Goal: Task Accomplishment & Management: Use online tool/utility

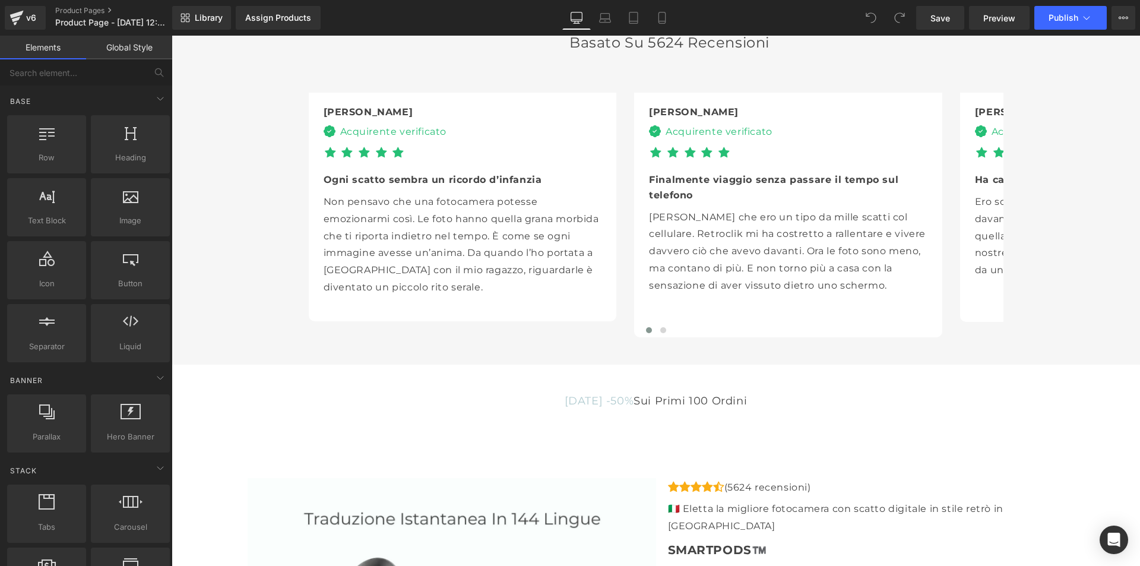
scroll to position [2792, 0]
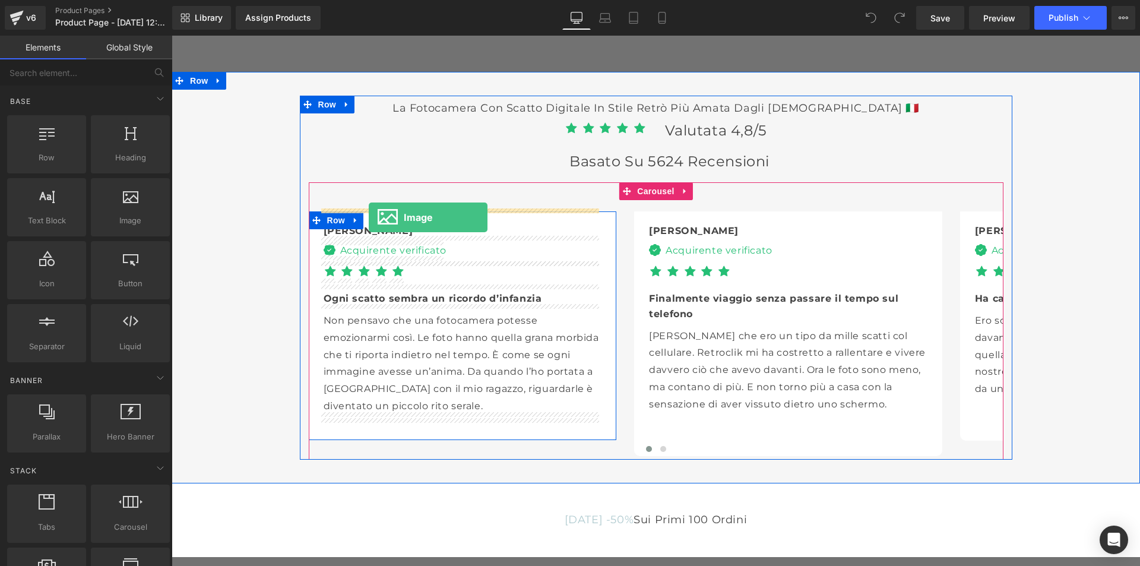
drag, startPoint x: 298, startPoint y: 235, endPoint x: 369, endPoint y: 217, distance: 73.5
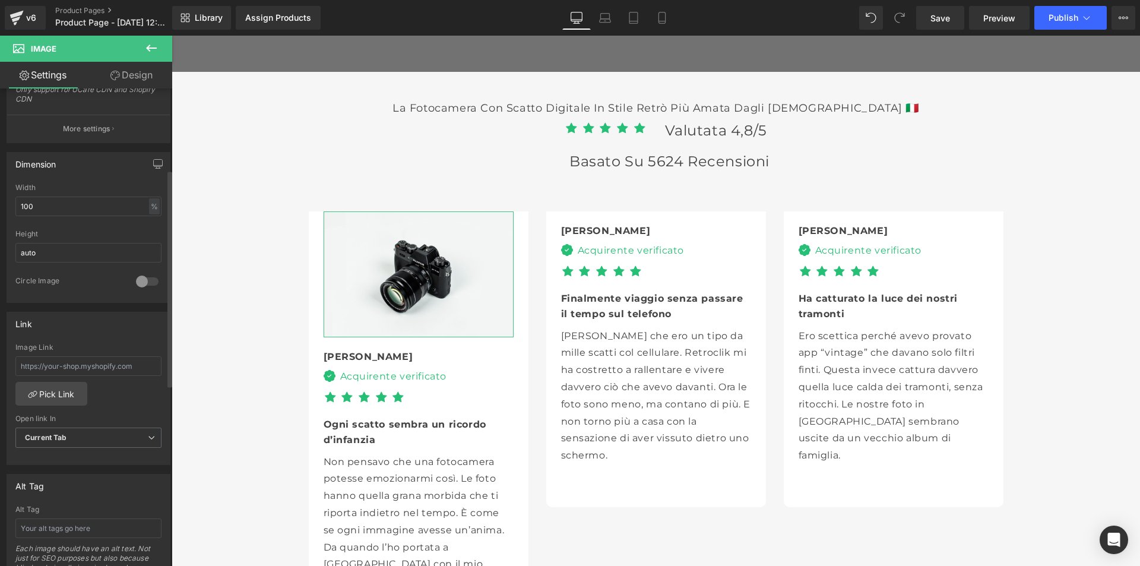
scroll to position [0, 0]
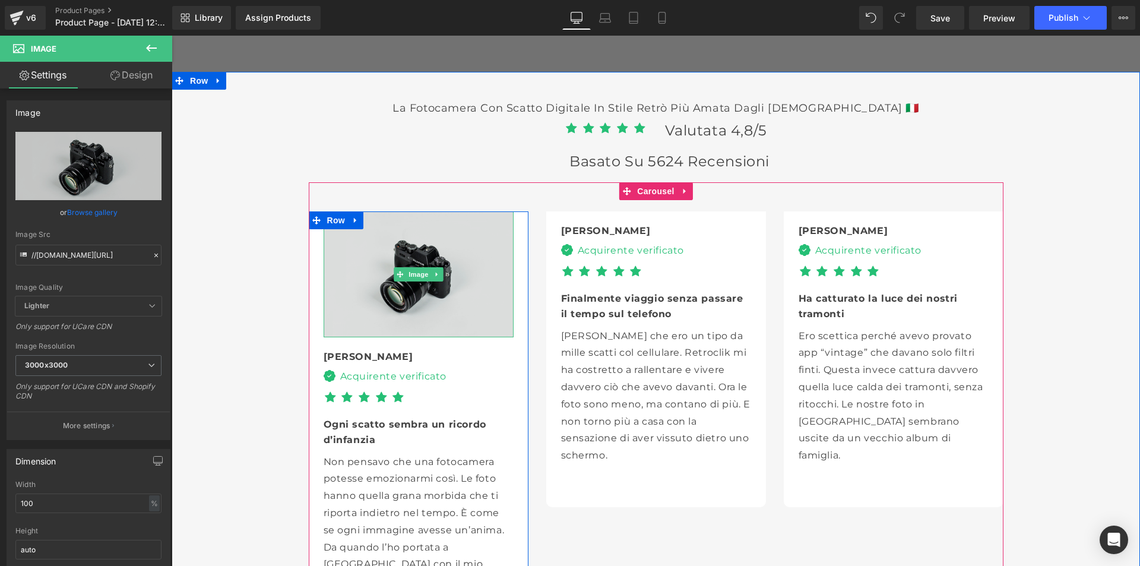
click at [378, 261] on img at bounding box center [419, 274] width 190 height 126
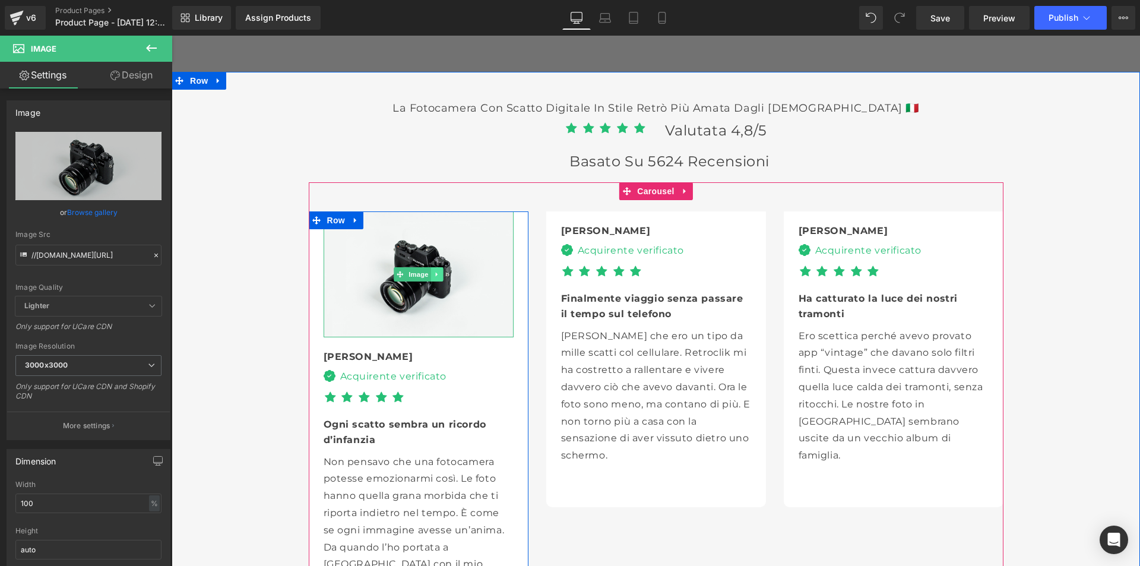
click at [435, 272] on icon at bounding box center [437, 274] width 7 height 7
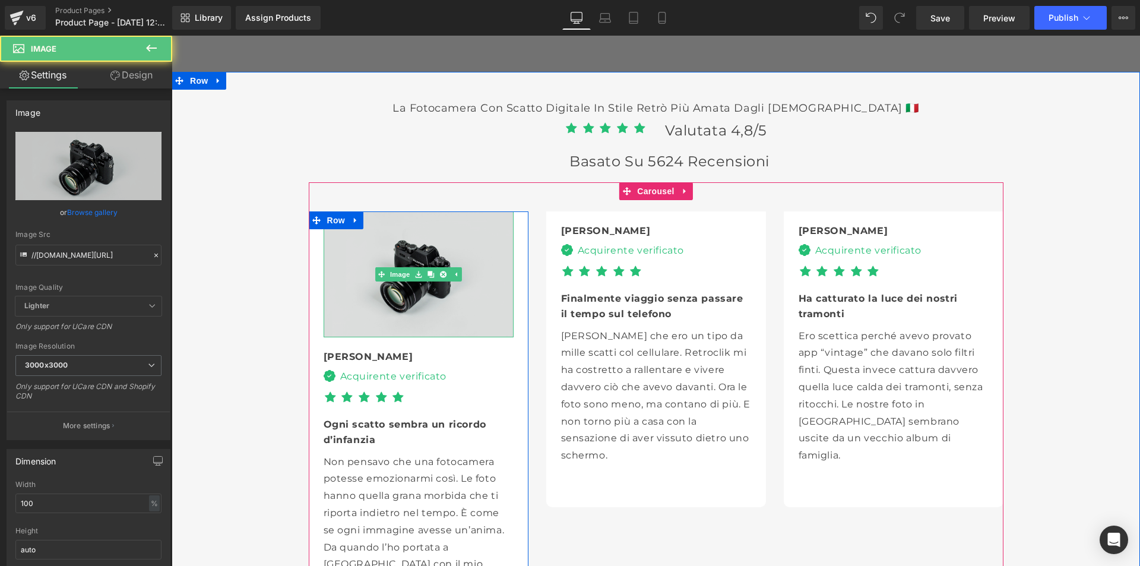
click at [401, 300] on img at bounding box center [419, 274] width 190 height 126
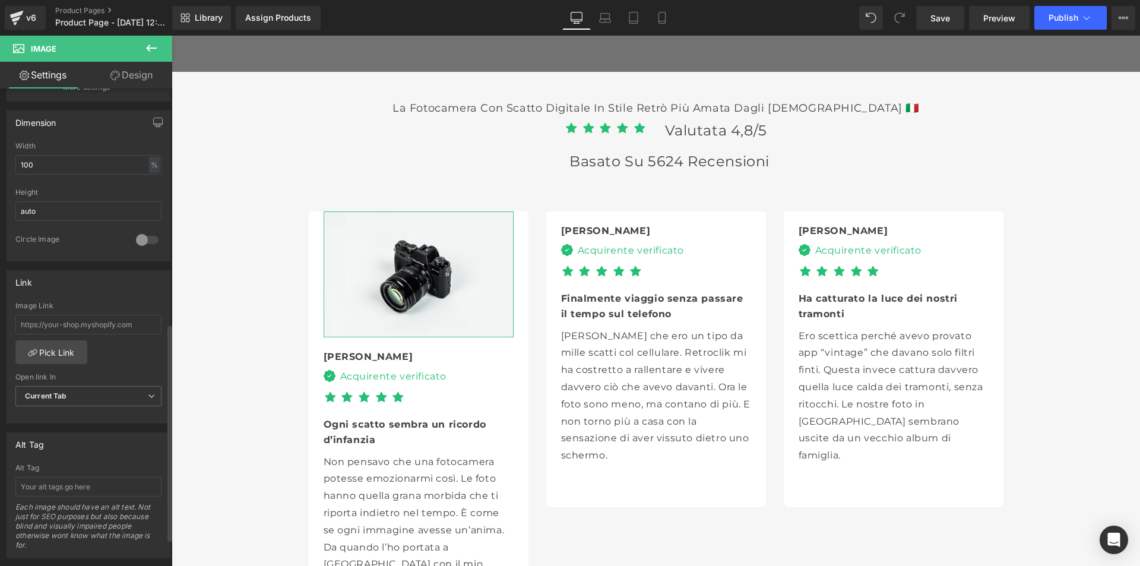
scroll to position [279, 0]
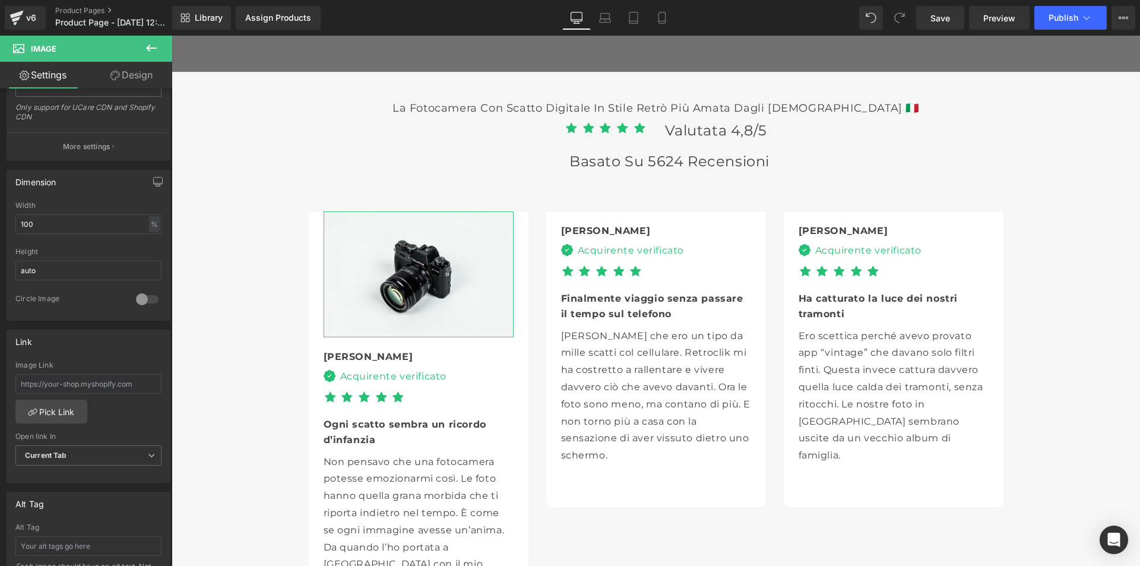
click at [131, 68] on link "Design" at bounding box center [131, 75] width 86 height 27
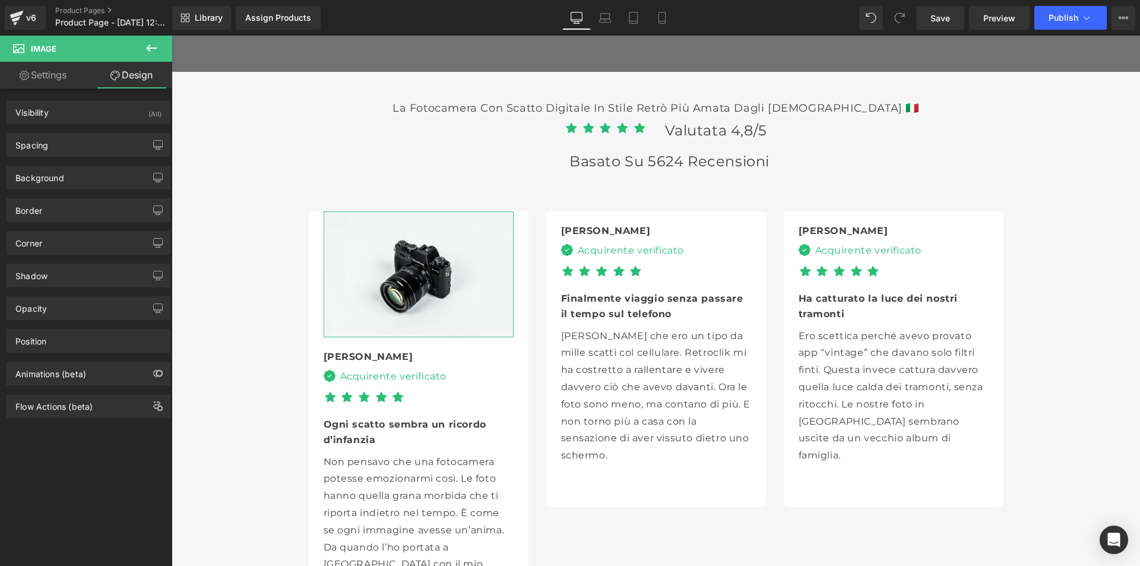
click at [33, 77] on link "Settings" at bounding box center [43, 75] width 86 height 27
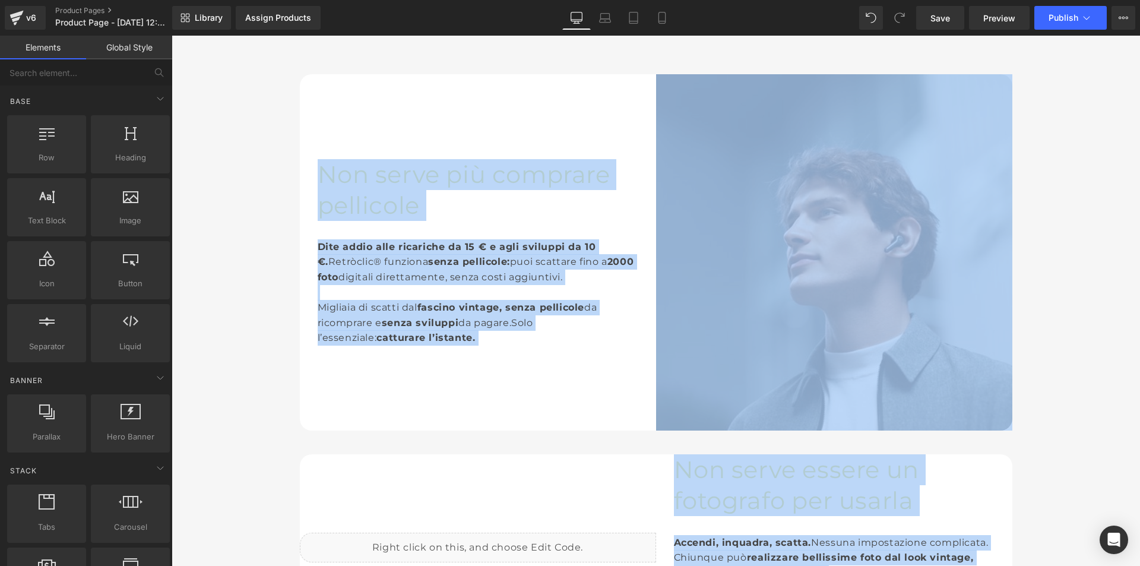
drag, startPoint x: 736, startPoint y: 68, endPoint x: 754, endPoint y: -48, distance: 117.3
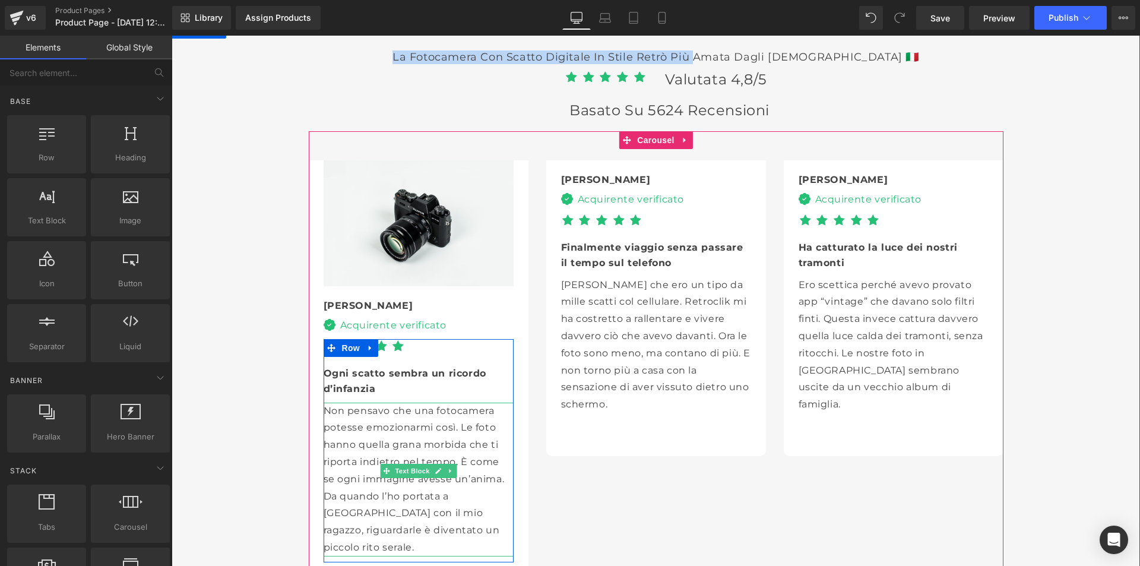
scroll to position [2900, 0]
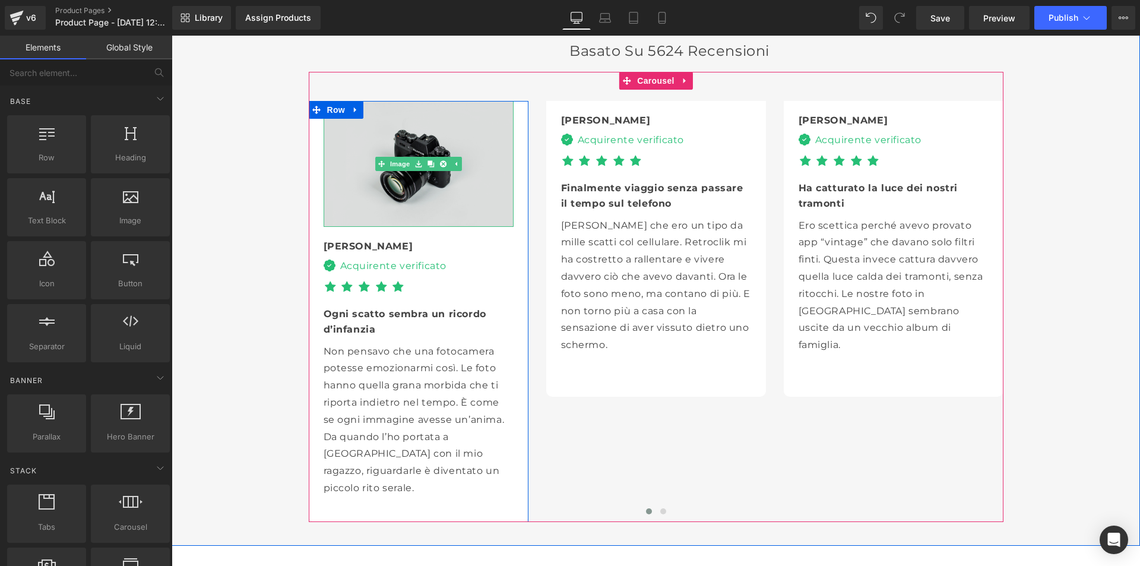
click at [422, 185] on img at bounding box center [419, 164] width 190 height 126
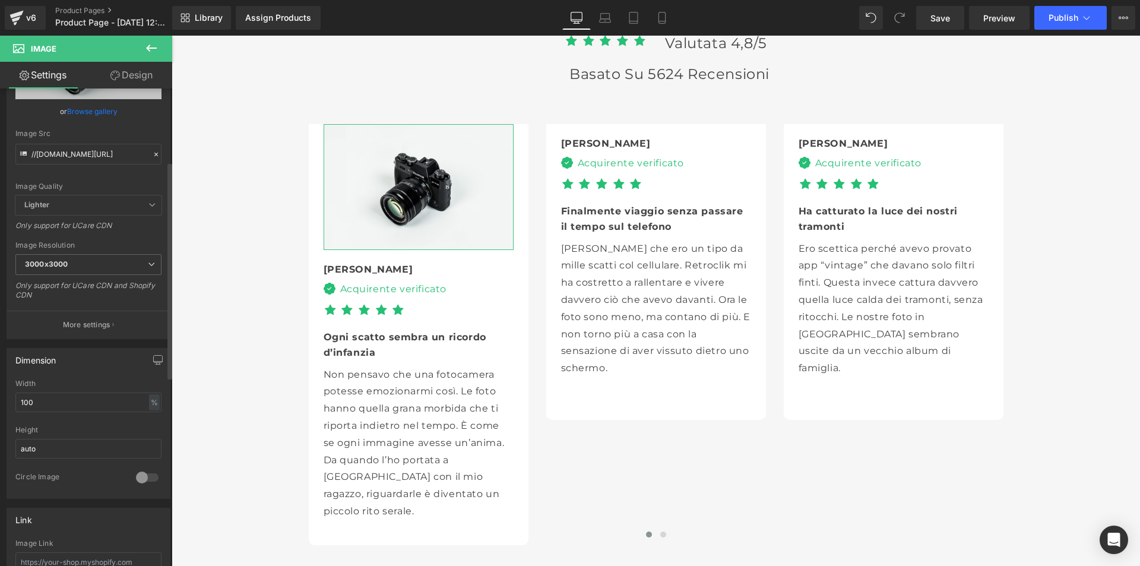
scroll to position [0, 0]
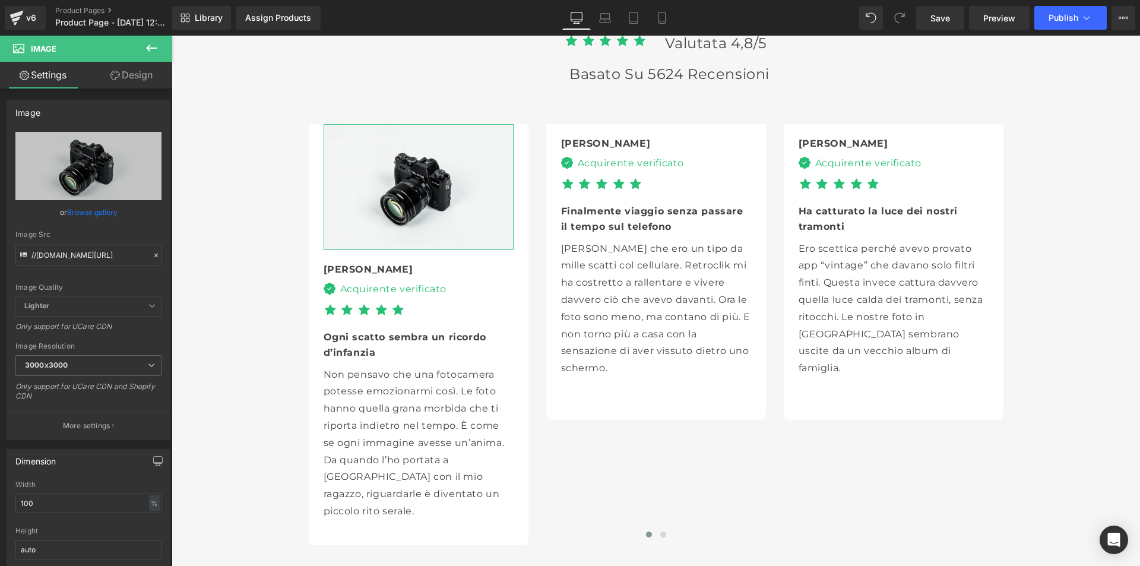
click at [127, 75] on link "Design" at bounding box center [131, 75] width 86 height 27
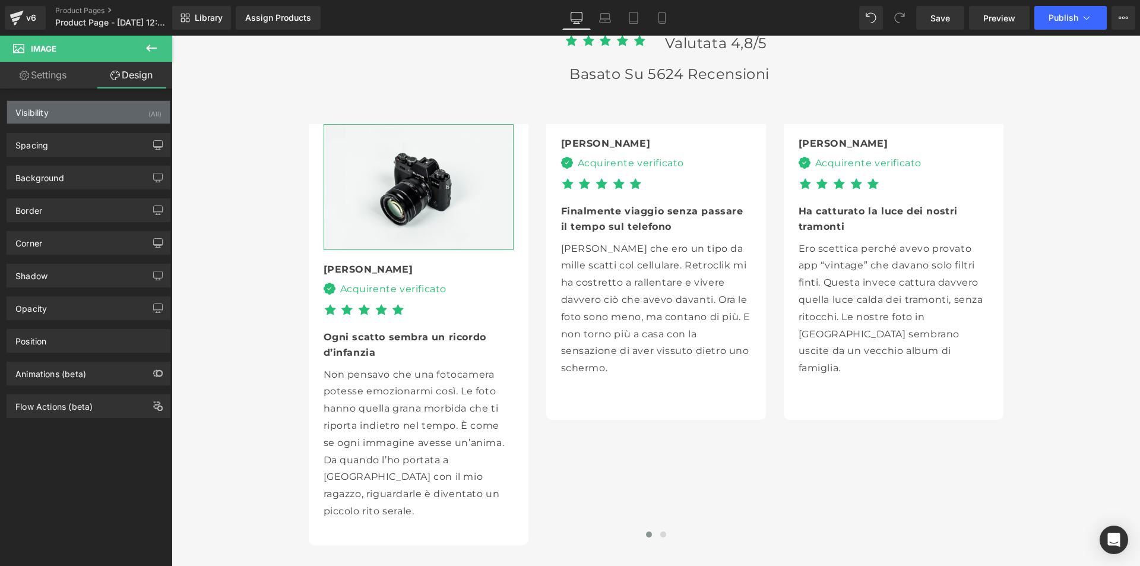
click at [82, 116] on div "Visibility (All)" at bounding box center [88, 112] width 163 height 23
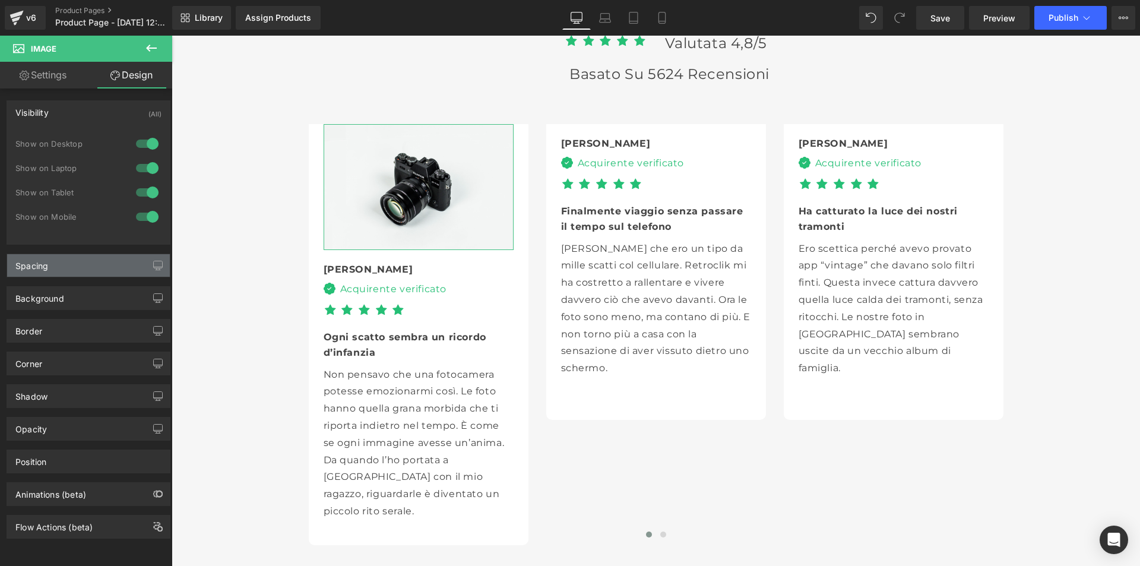
click at [75, 270] on div "Spacing" at bounding box center [88, 265] width 163 height 23
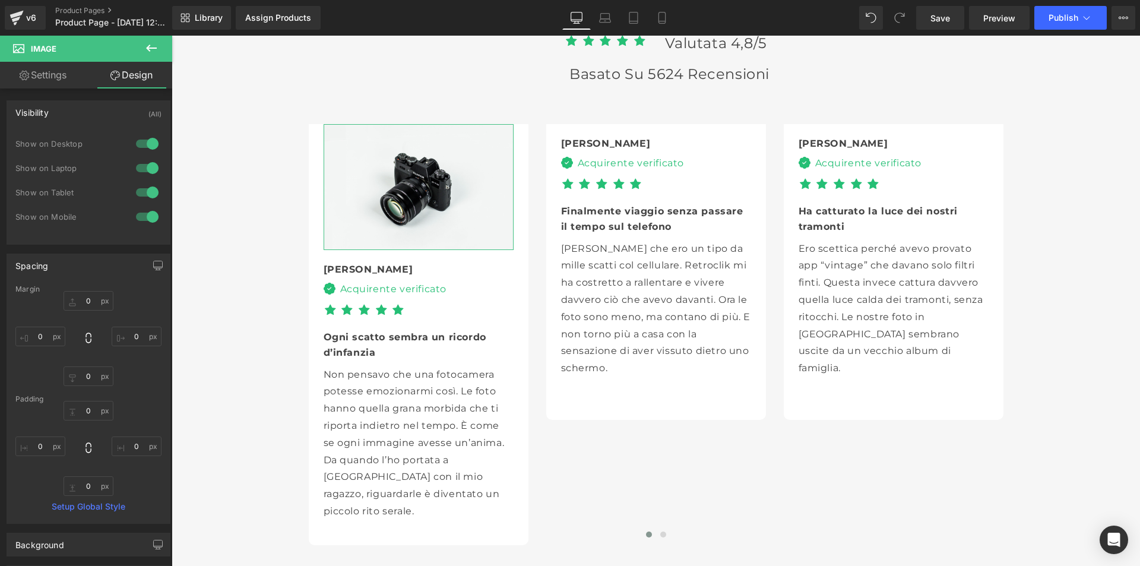
scroll to position [119, 0]
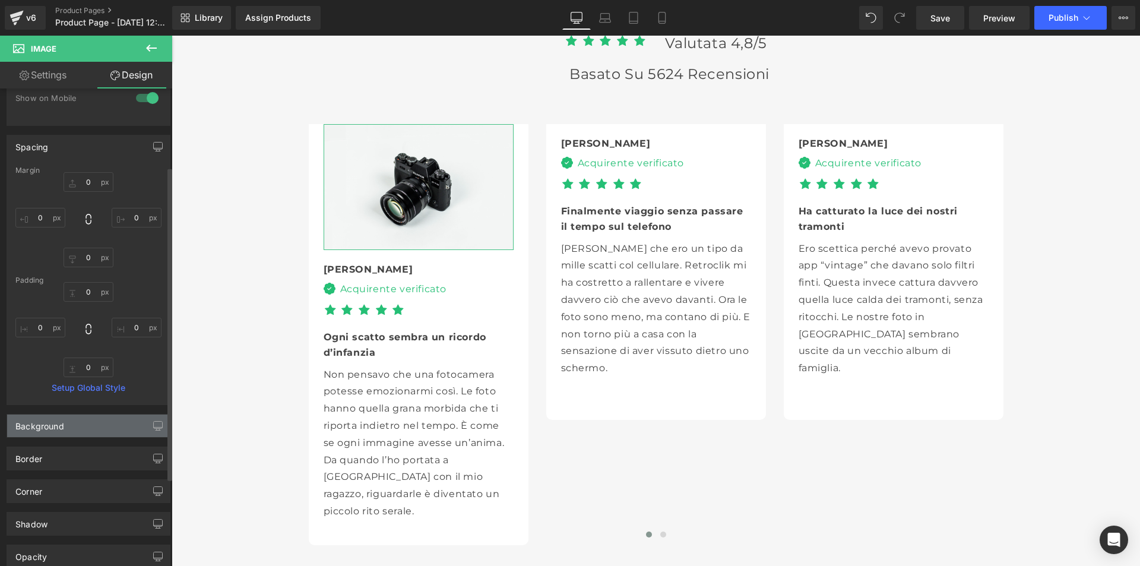
click at [115, 428] on div "Background" at bounding box center [88, 426] width 163 height 23
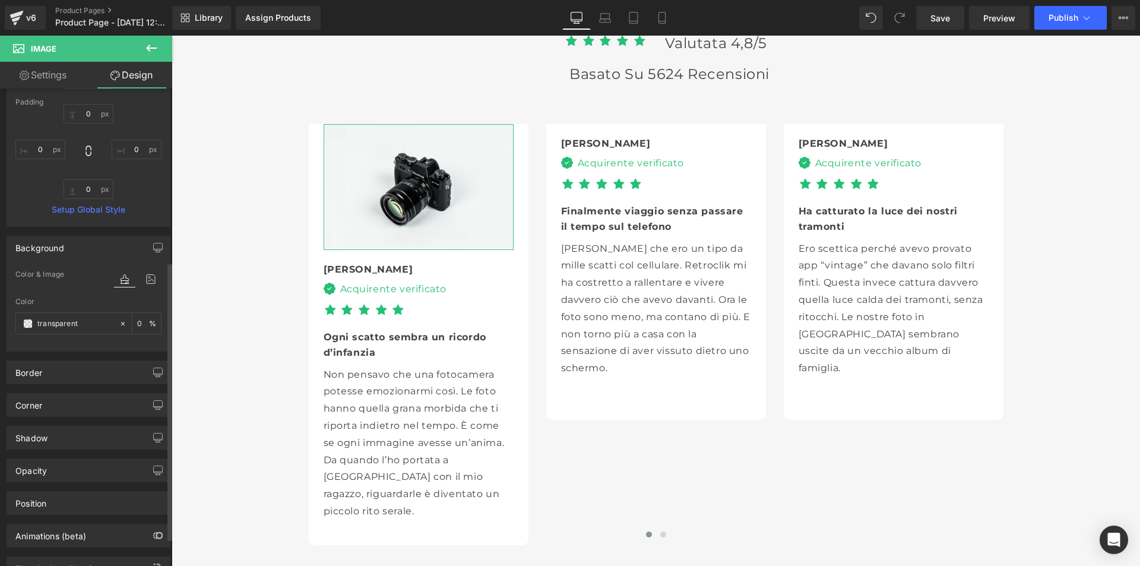
scroll to position [344, 0]
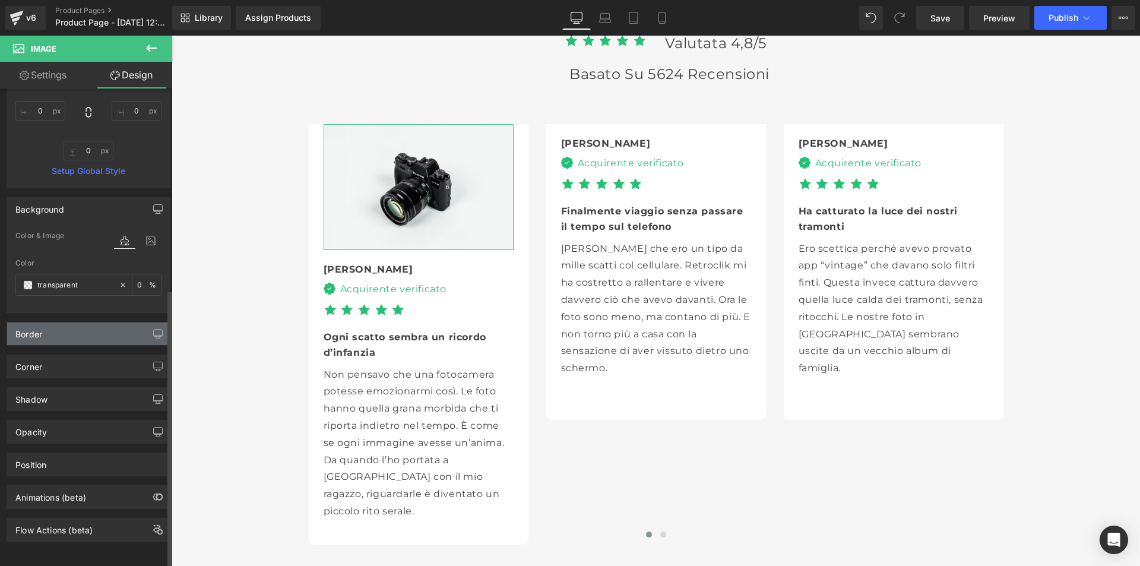
click at [90, 324] on div "Border" at bounding box center [88, 334] width 163 height 23
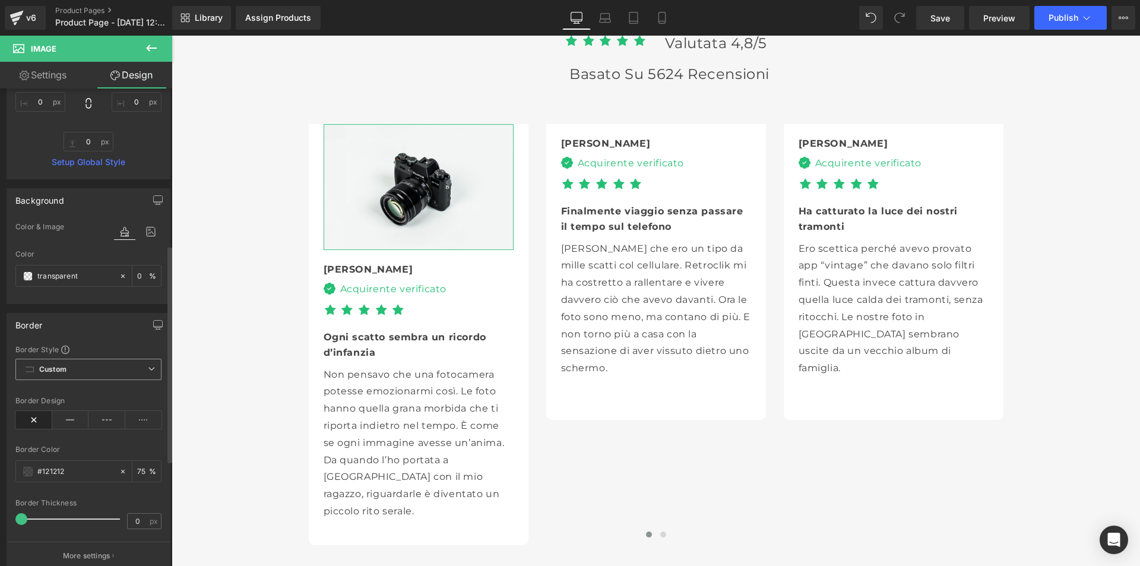
click at [100, 364] on span "Custom Setup Global Style" at bounding box center [88, 369] width 146 height 21
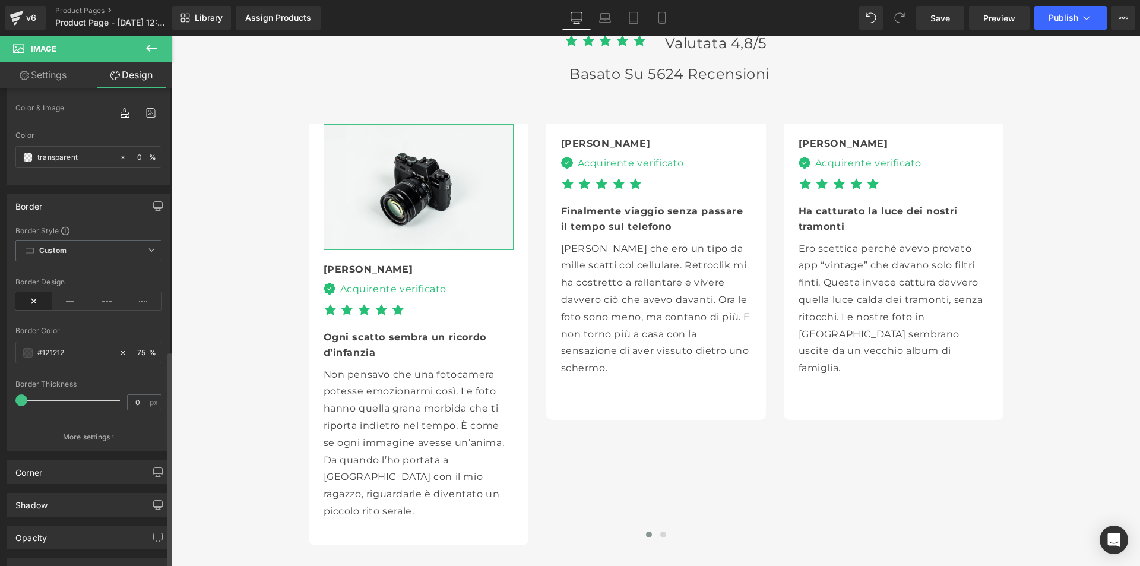
scroll to position [578, 0]
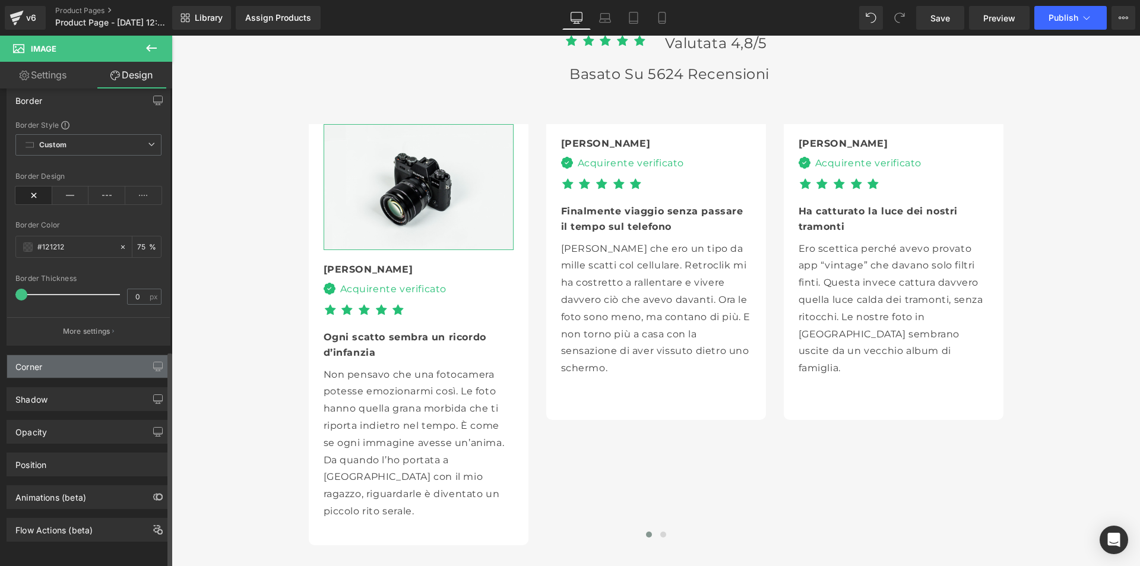
click at [91, 356] on div "Corner" at bounding box center [88, 366] width 163 height 23
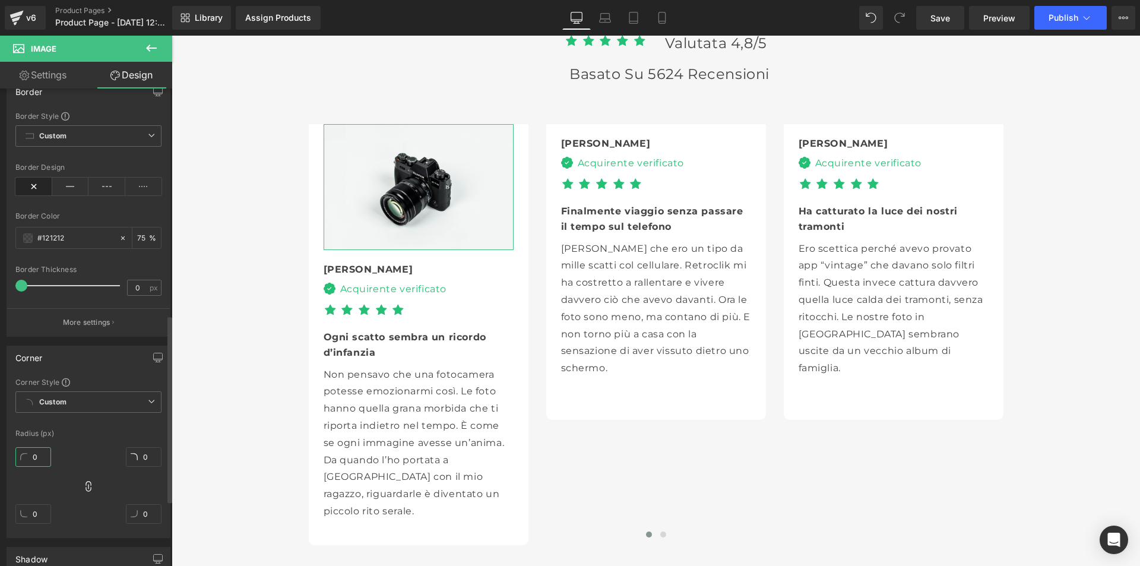
click at [37, 455] on input "0" at bounding box center [33, 457] width 36 height 20
type input "20"
click at [42, 513] on input "0" at bounding box center [33, 514] width 36 height 20
type input "116"
click at [112, 398] on span "Custom Setup Global Style" at bounding box center [88, 401] width 146 height 21
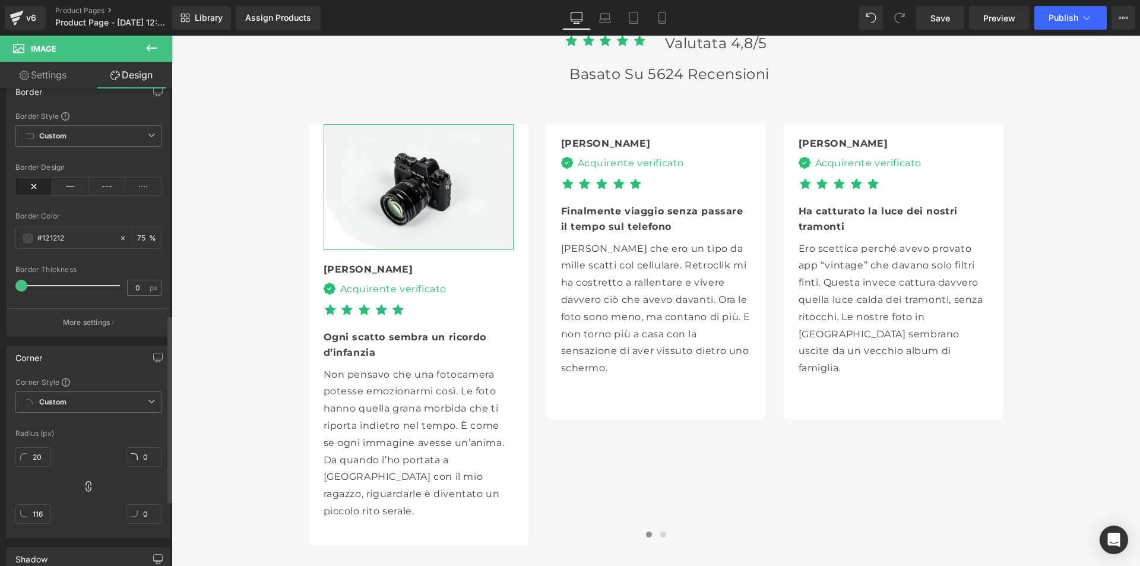
click at [79, 501] on div "20 0 116 0" at bounding box center [88, 489] width 146 height 95
click at [84, 486] on icon at bounding box center [89, 487] width 12 height 12
type input "1"
click at [148, 459] on input "0" at bounding box center [144, 457] width 36 height 20
type input "20"
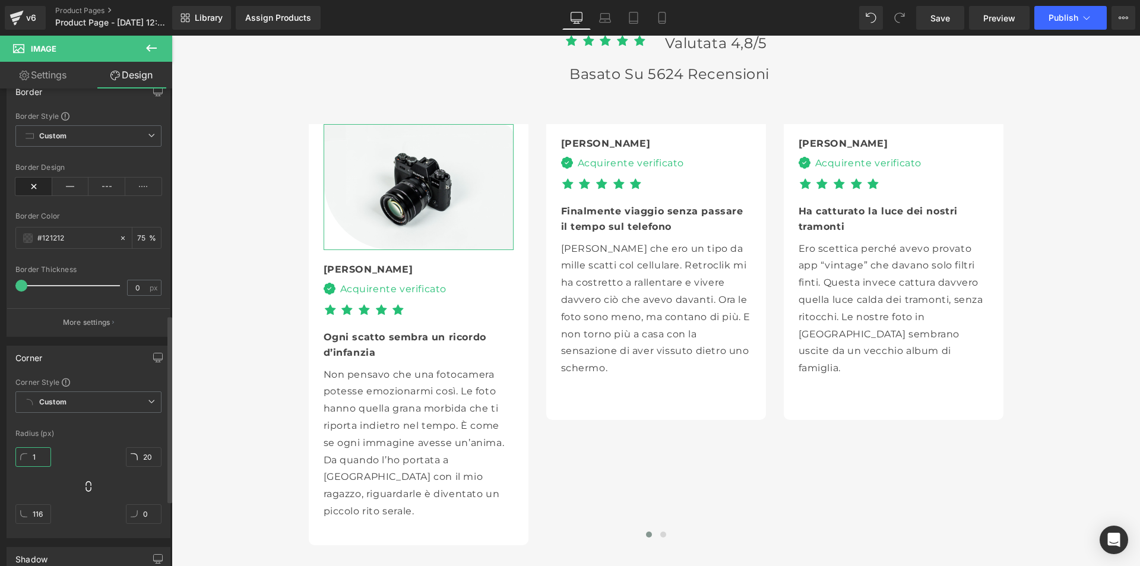
click at [37, 455] on input "1" at bounding box center [33, 457] width 36 height 20
type input "20"
click at [43, 517] on input "116" at bounding box center [33, 514] width 36 height 20
type input "0"
click at [146, 515] on input "0" at bounding box center [144, 514] width 36 height 20
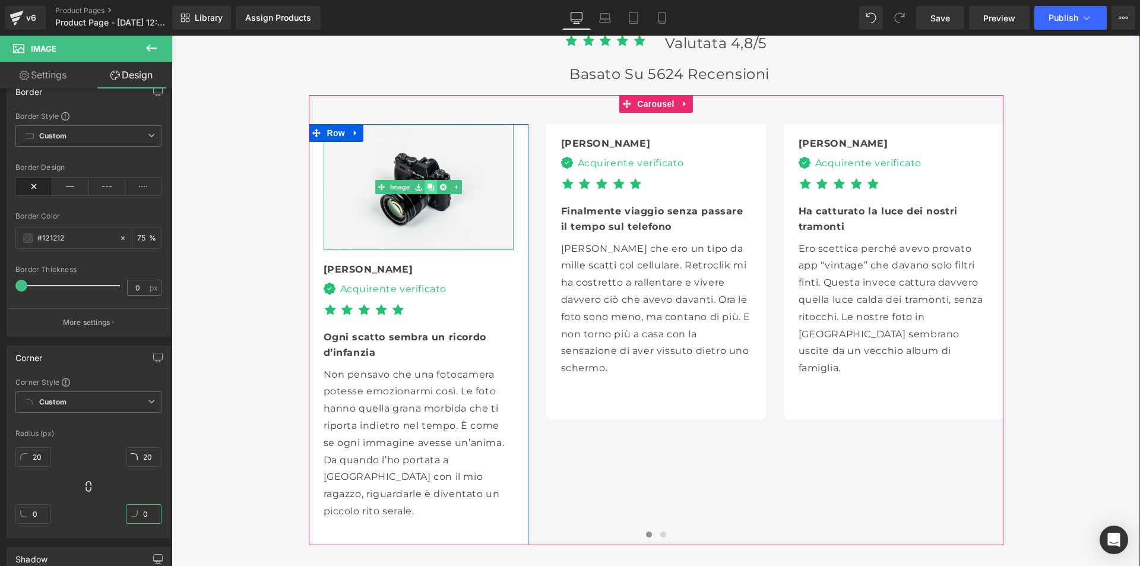
type input "0"
click at [428, 184] on icon at bounding box center [431, 187] width 7 height 7
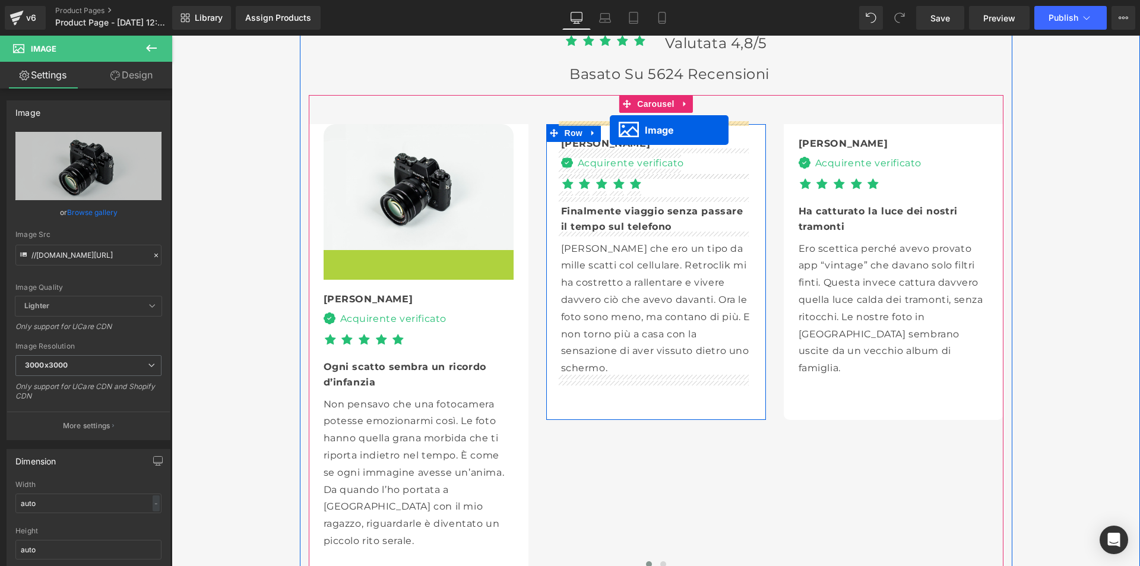
drag, startPoint x: 394, startPoint y: 309, endPoint x: 610, endPoint y: 130, distance: 280.5
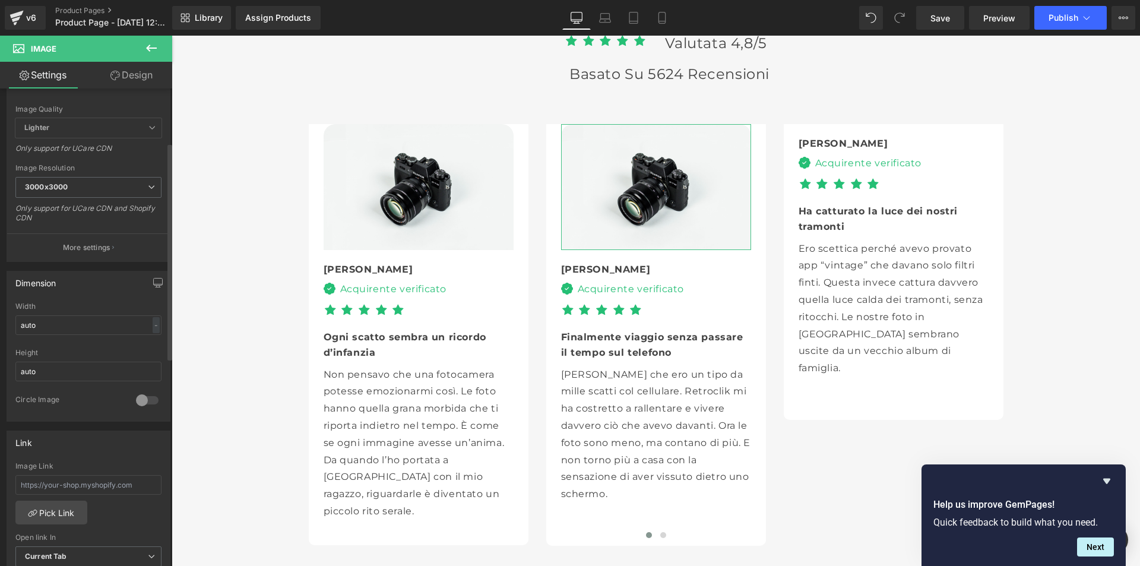
scroll to position [0, 0]
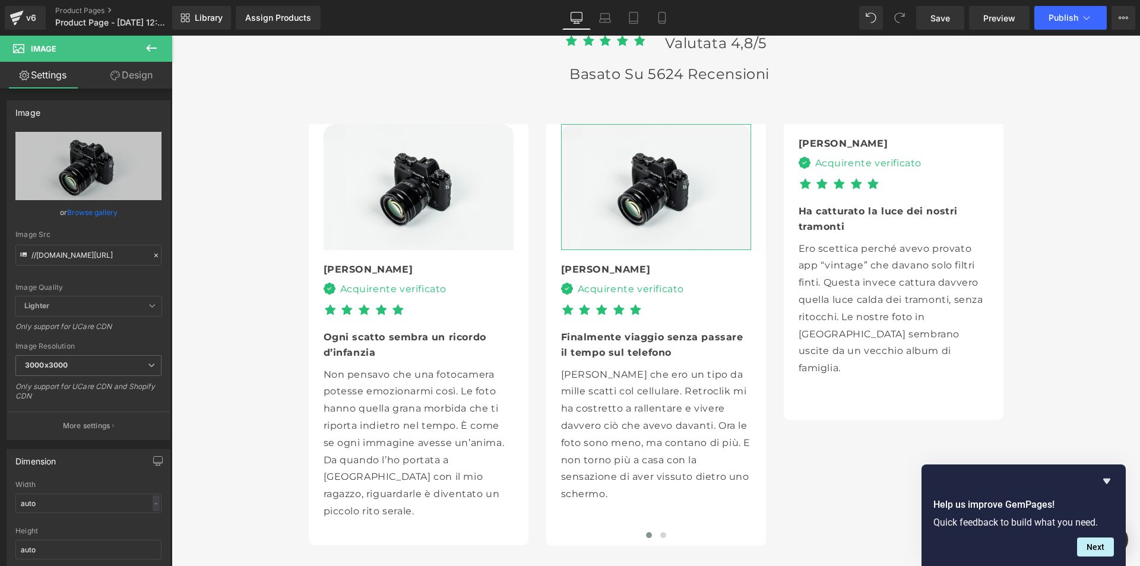
click at [133, 74] on link "Design" at bounding box center [131, 75] width 86 height 27
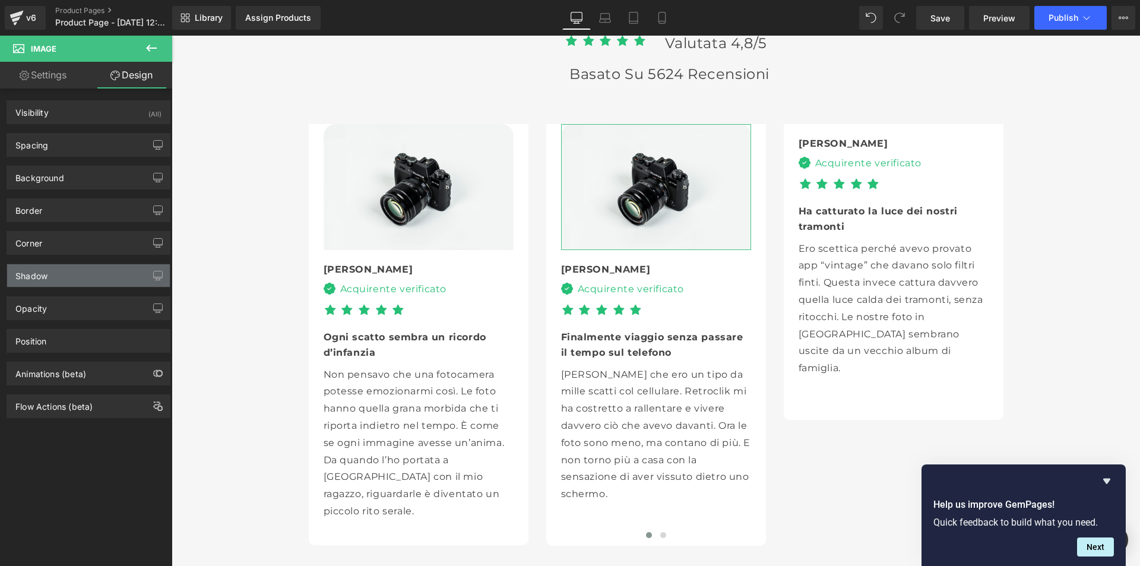
click at [56, 271] on div "Shadow" at bounding box center [88, 275] width 163 height 23
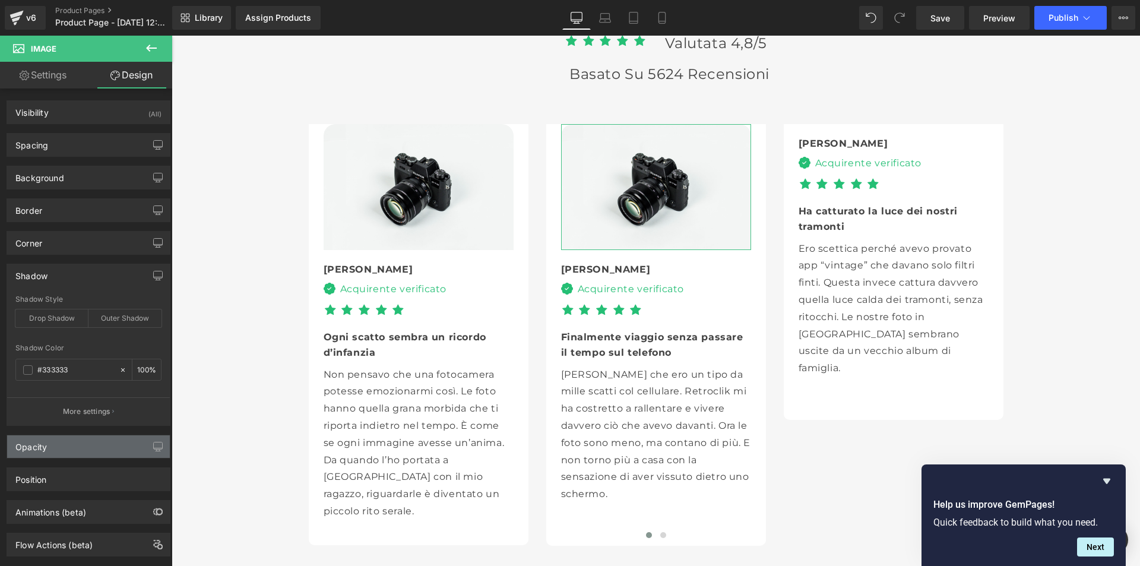
click at [70, 452] on div "Opacity" at bounding box center [88, 446] width 163 height 23
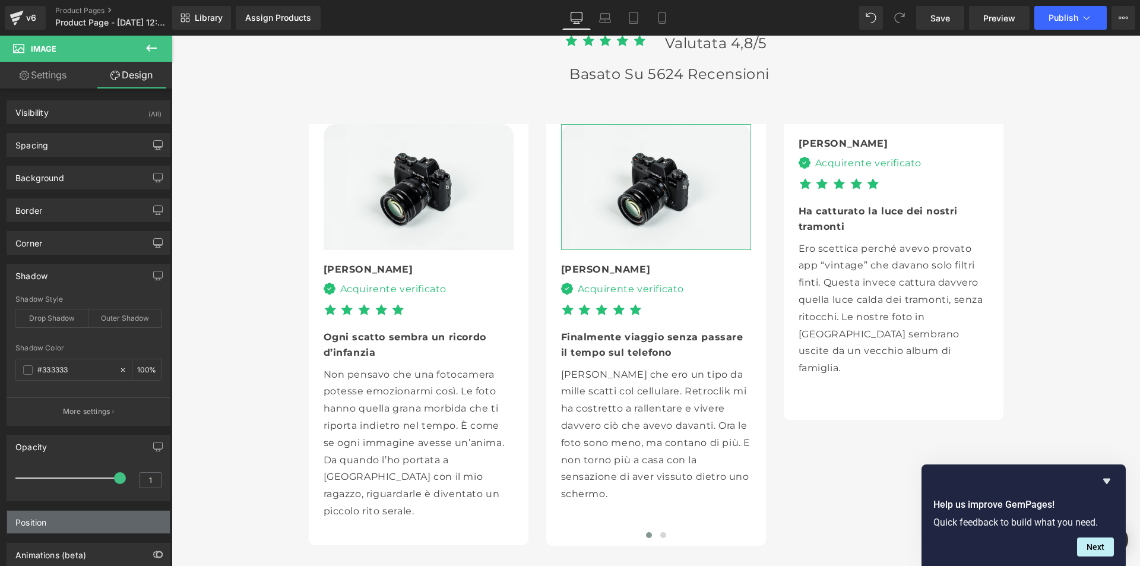
click at [75, 523] on div "Position" at bounding box center [88, 522] width 163 height 23
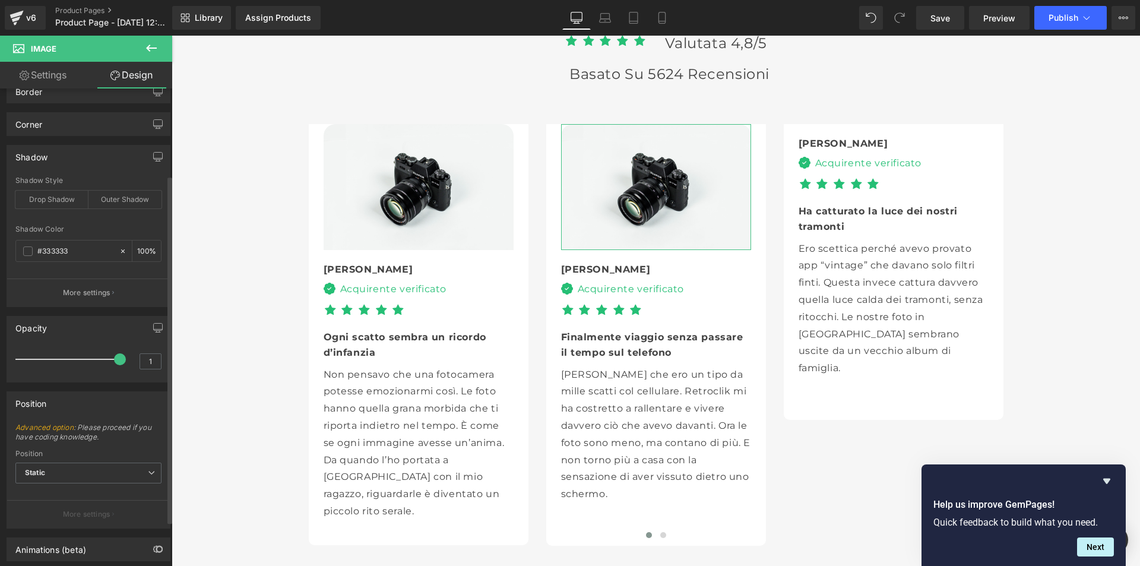
scroll to position [180, 0]
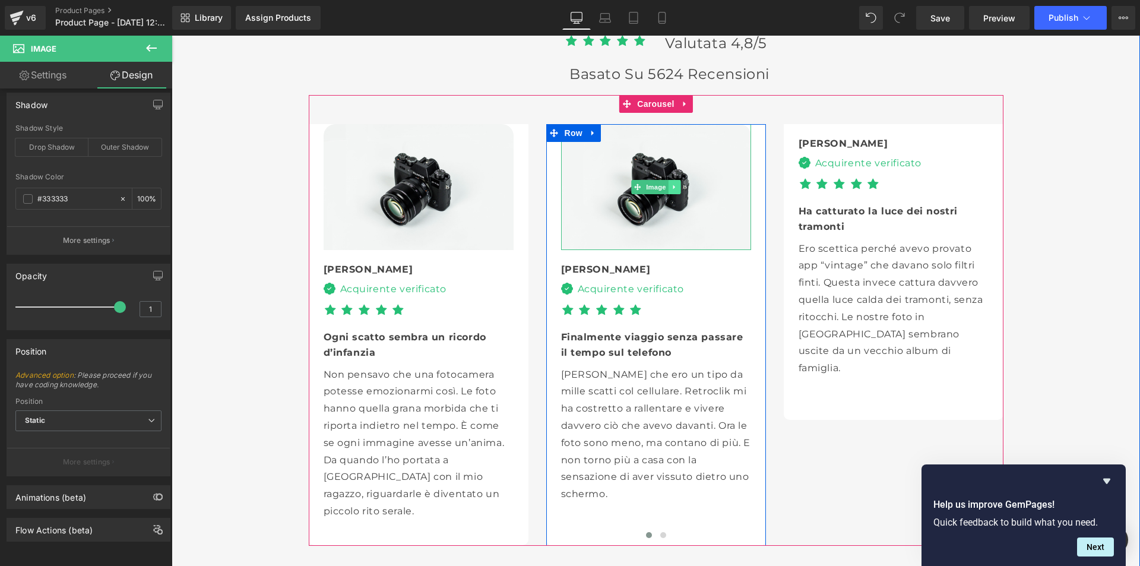
click at [671, 185] on icon at bounding box center [674, 187] width 7 height 7
click at [665, 185] on icon at bounding box center [668, 187] width 7 height 7
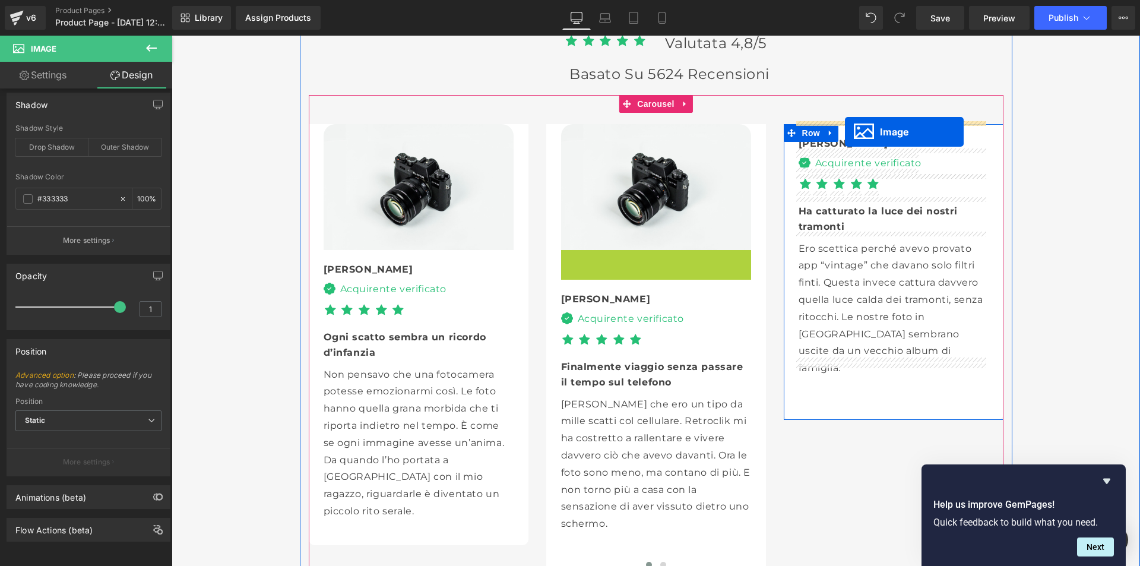
drag, startPoint x: 633, startPoint y: 310, endPoint x: 845, endPoint y: 132, distance: 277.0
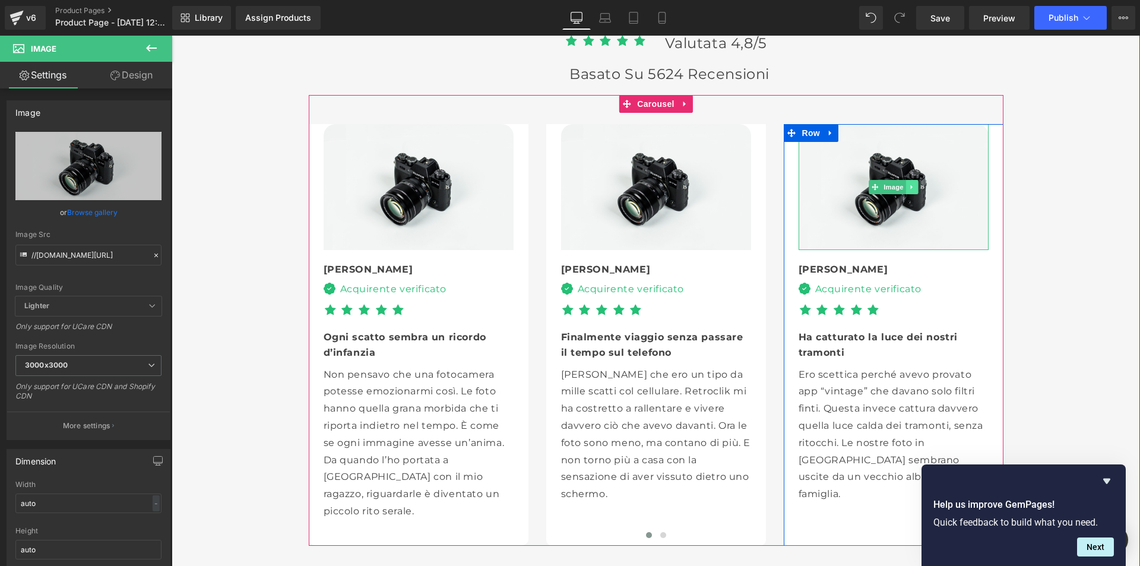
click at [911, 185] on icon at bounding box center [912, 187] width 2 height 4
click at [890, 186] on icon at bounding box center [893, 187] width 7 height 7
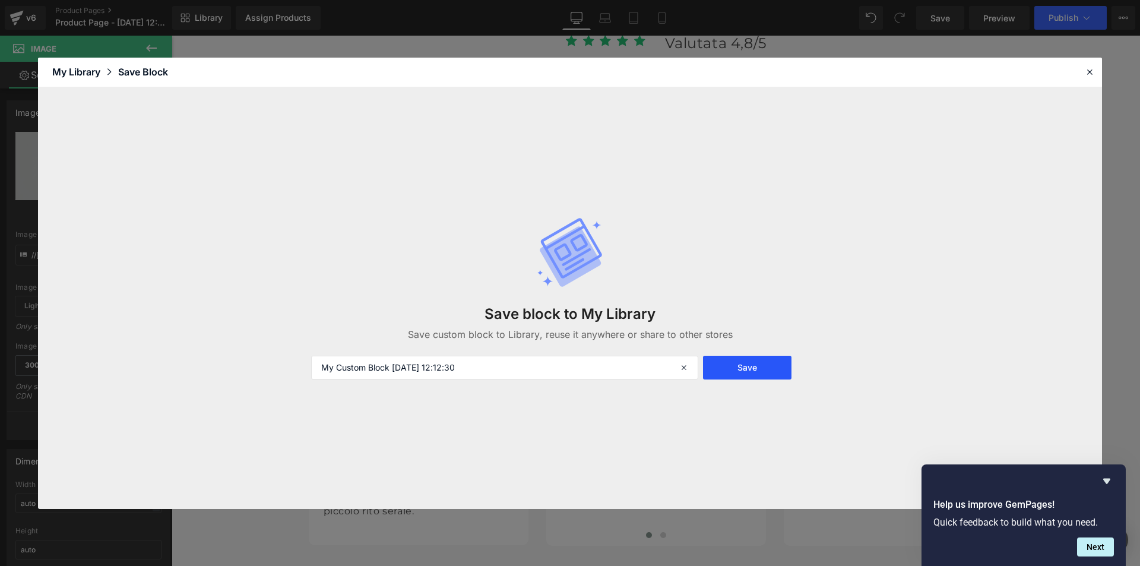
click at [750, 373] on button "Save" at bounding box center [747, 368] width 88 height 24
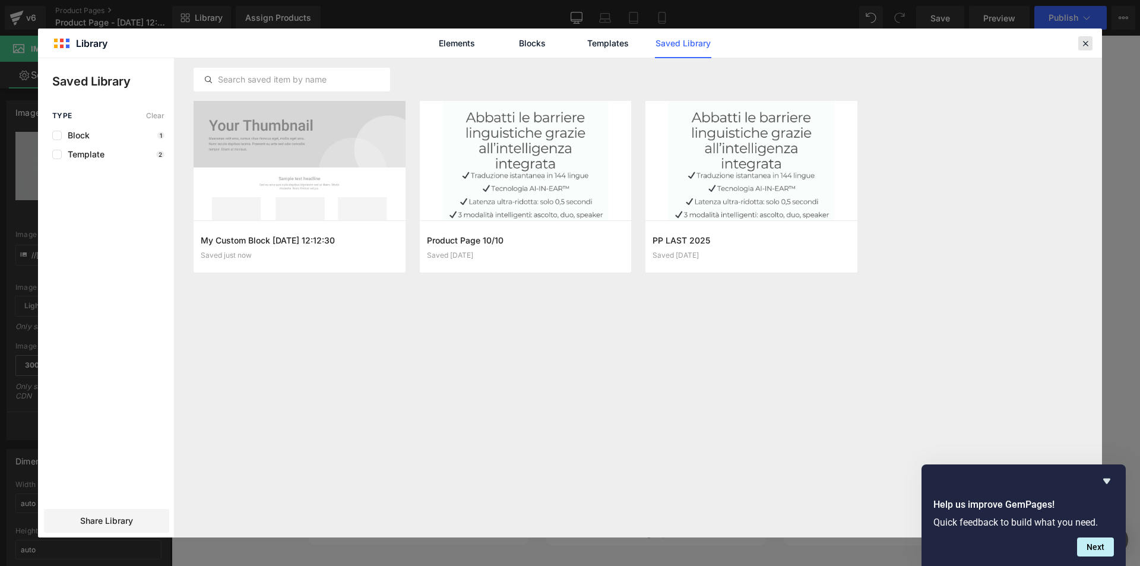
click at [1086, 44] on icon at bounding box center [1085, 43] width 11 height 11
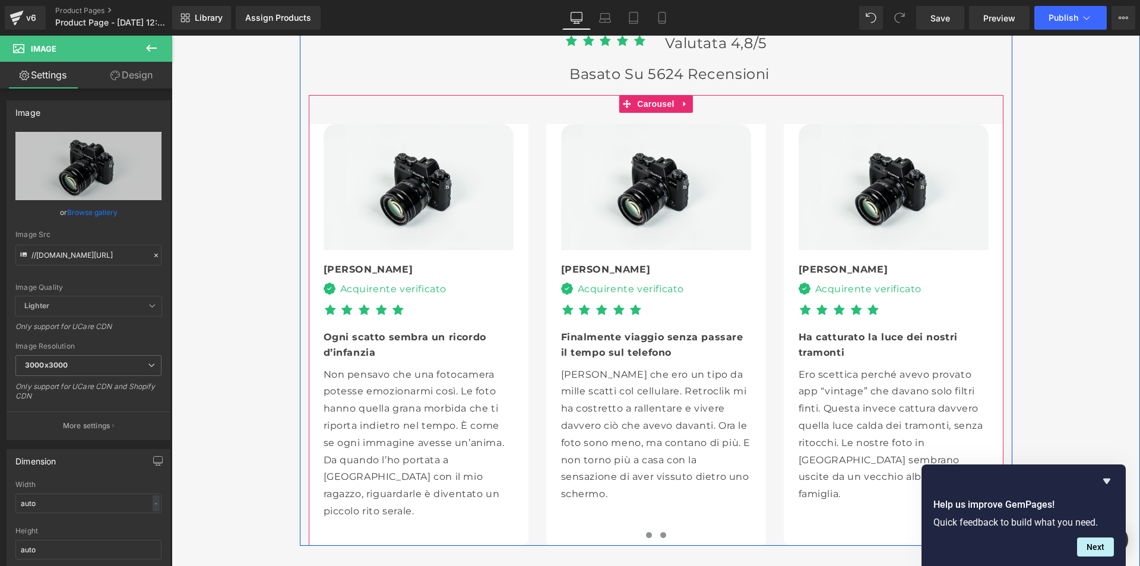
click at [660, 533] on span at bounding box center [663, 535] width 6 height 6
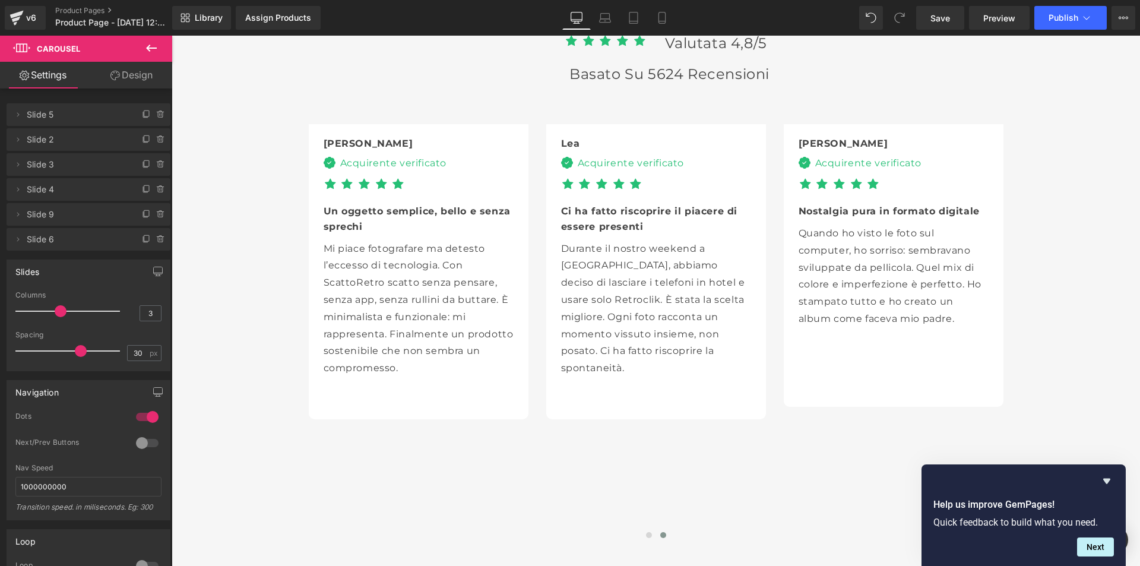
click at [151, 49] on icon at bounding box center [151, 48] width 14 height 14
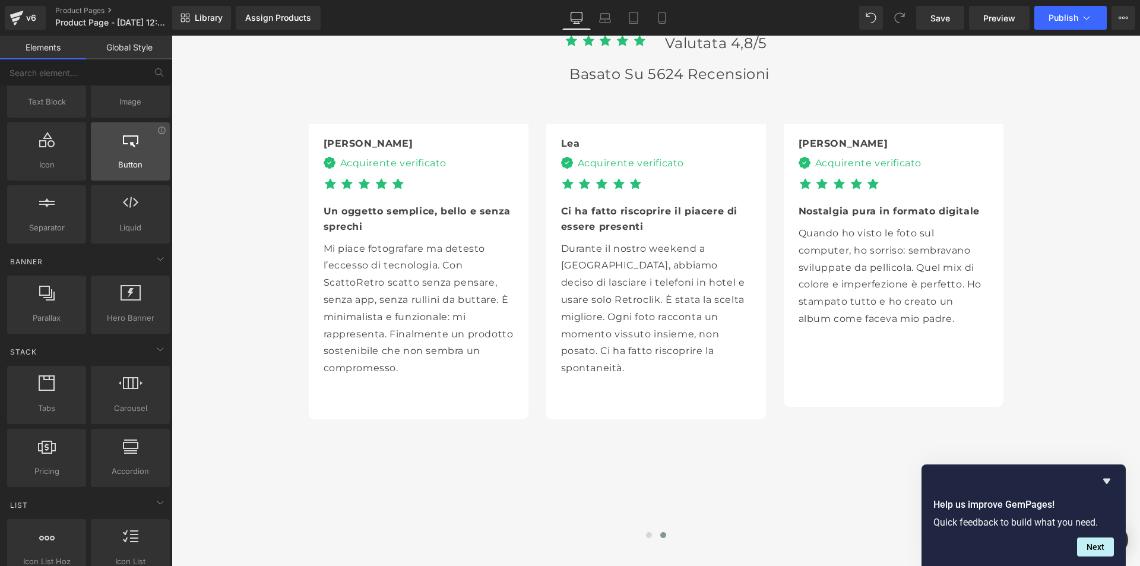
scroll to position [0, 0]
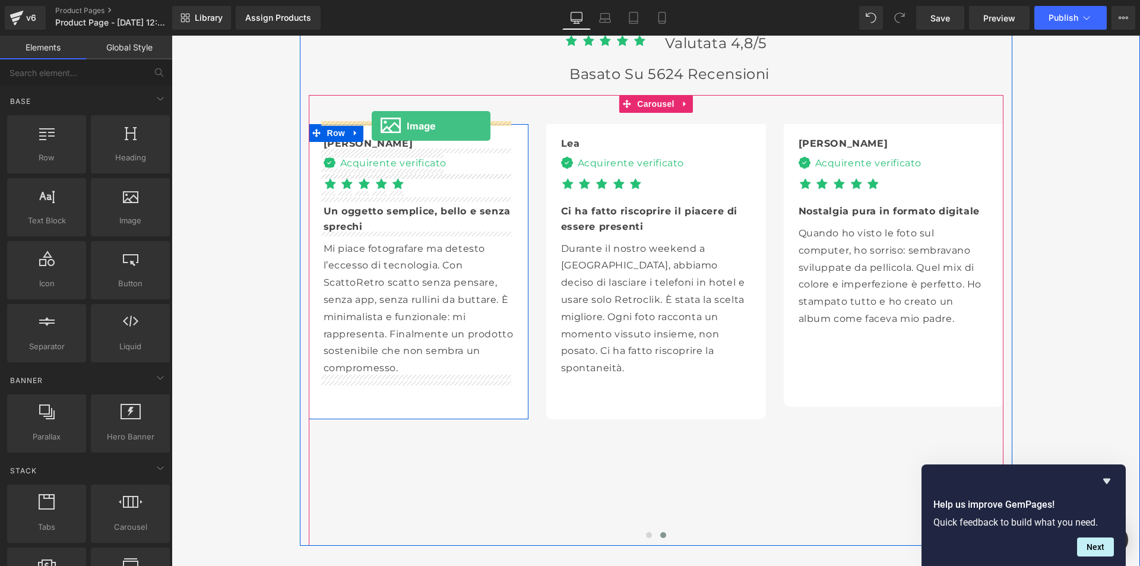
drag, startPoint x: 299, startPoint y: 247, endPoint x: 372, endPoint y: 126, distance: 141.2
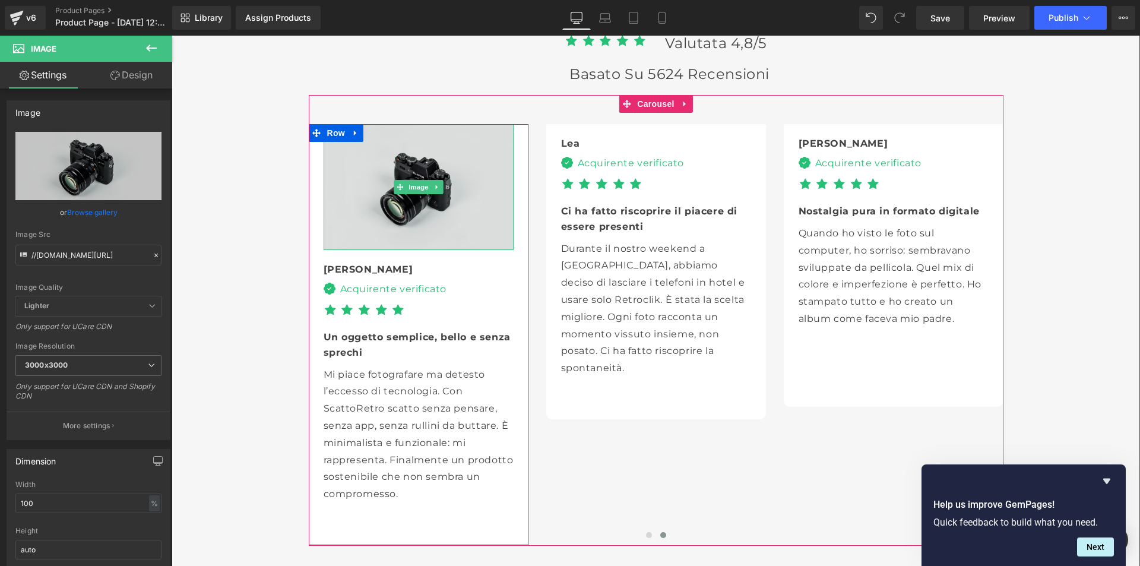
click at [378, 172] on img at bounding box center [419, 187] width 190 height 126
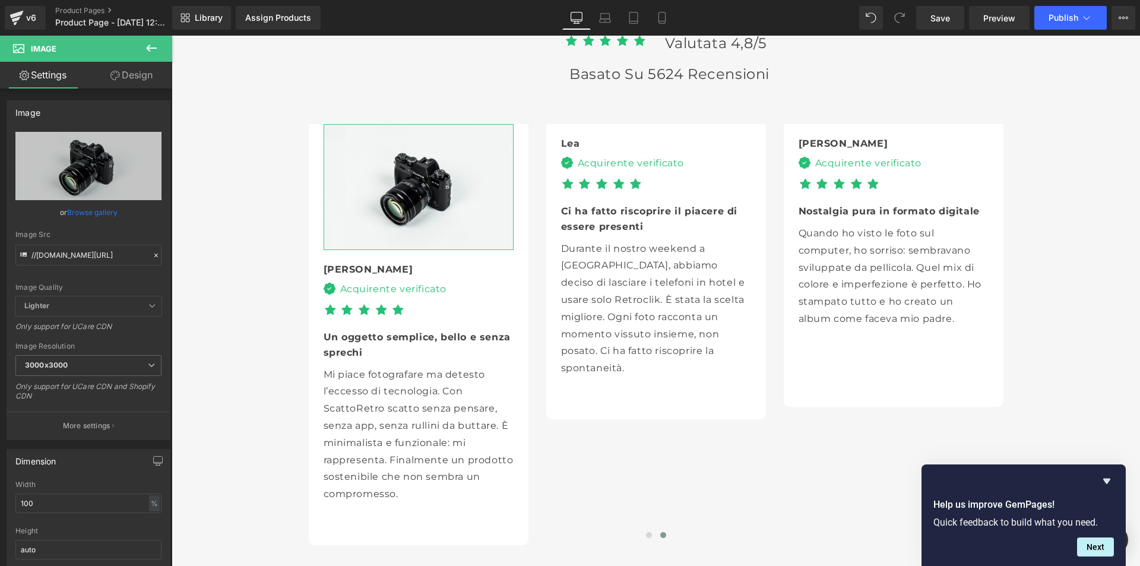
click at [138, 78] on link "Design" at bounding box center [131, 75] width 86 height 27
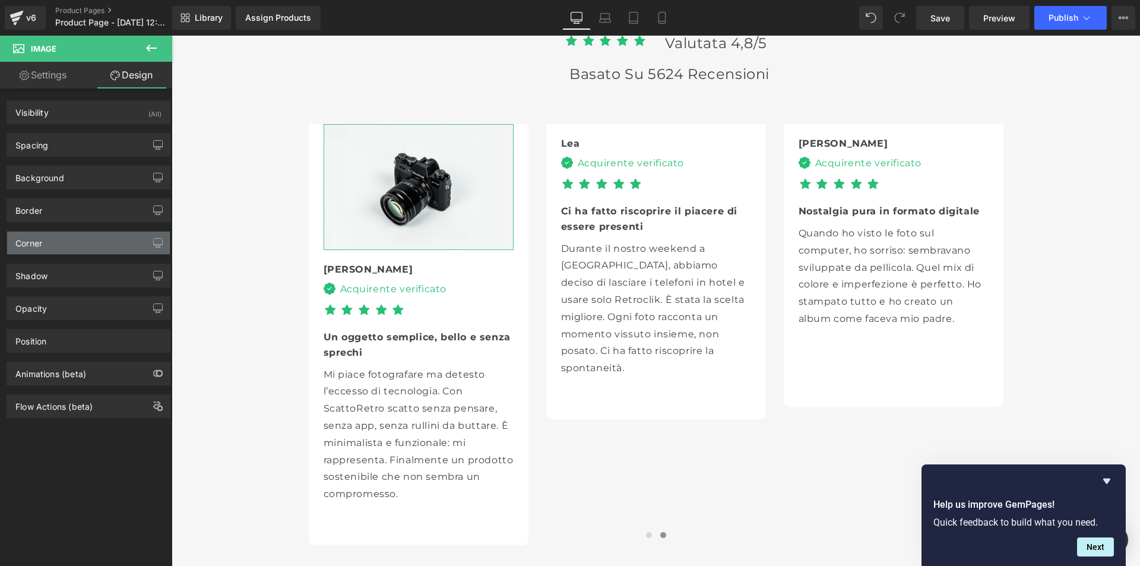
click at [82, 243] on div "Corner" at bounding box center [88, 243] width 163 height 23
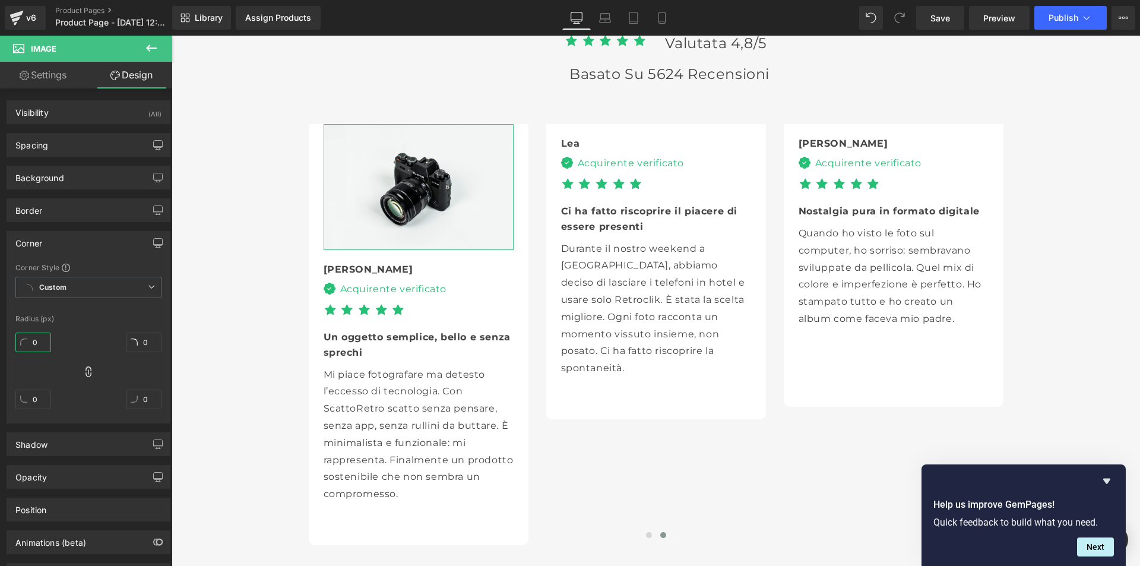
click at [45, 339] on input "0" at bounding box center [33, 343] width 36 height 20
type input "20"
click at [85, 371] on icon at bounding box center [89, 372] width 12 height 12
click at [40, 399] on input "0" at bounding box center [33, 400] width 36 height 20
type input "0"
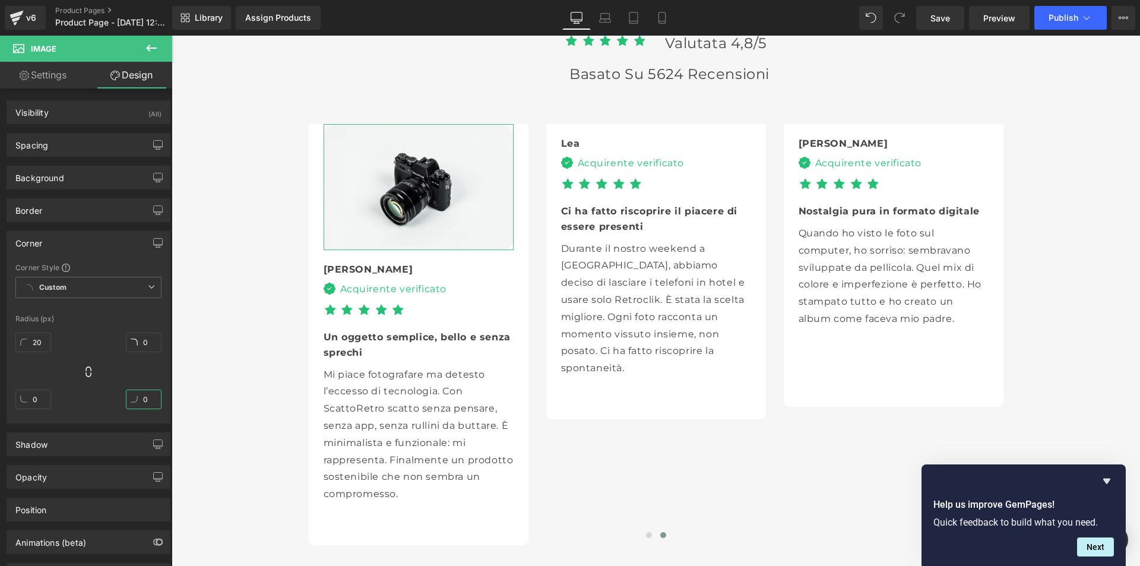
click at [150, 402] on input "0" at bounding box center [144, 400] width 36 height 20
type input "0"
click at [179, 370] on div "La fotocamera con scatto digitale in stile retrò più amata dagli [DEMOGRAPHIC_D…" at bounding box center [656, 277] width 969 height 538
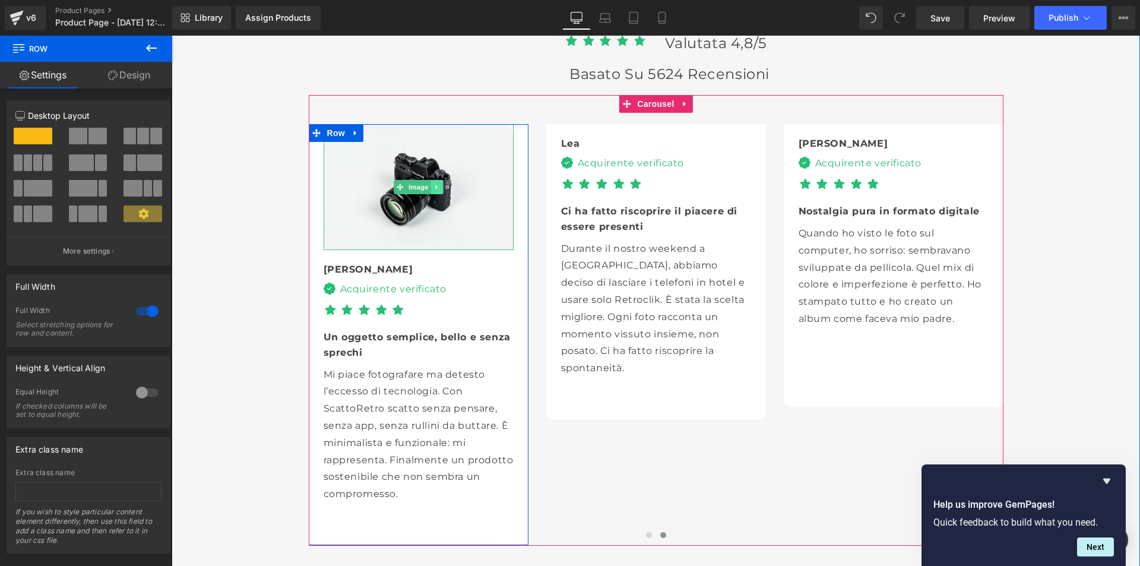
click at [435, 185] on icon at bounding box center [436, 187] width 2 height 4
click at [428, 187] on icon at bounding box center [431, 187] width 7 height 7
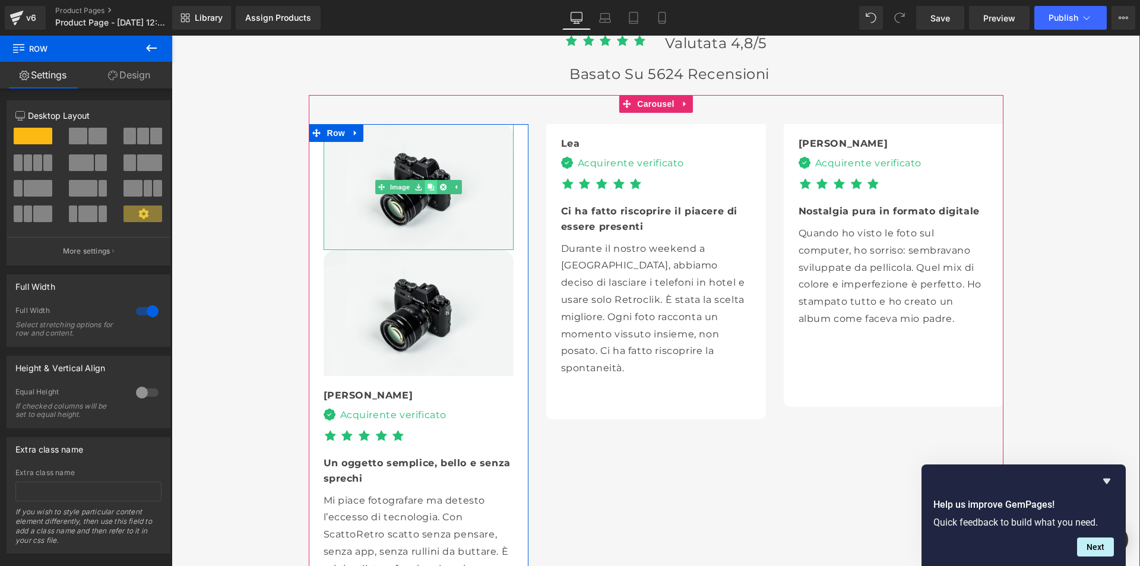
click at [428, 184] on icon at bounding box center [431, 187] width 7 height 7
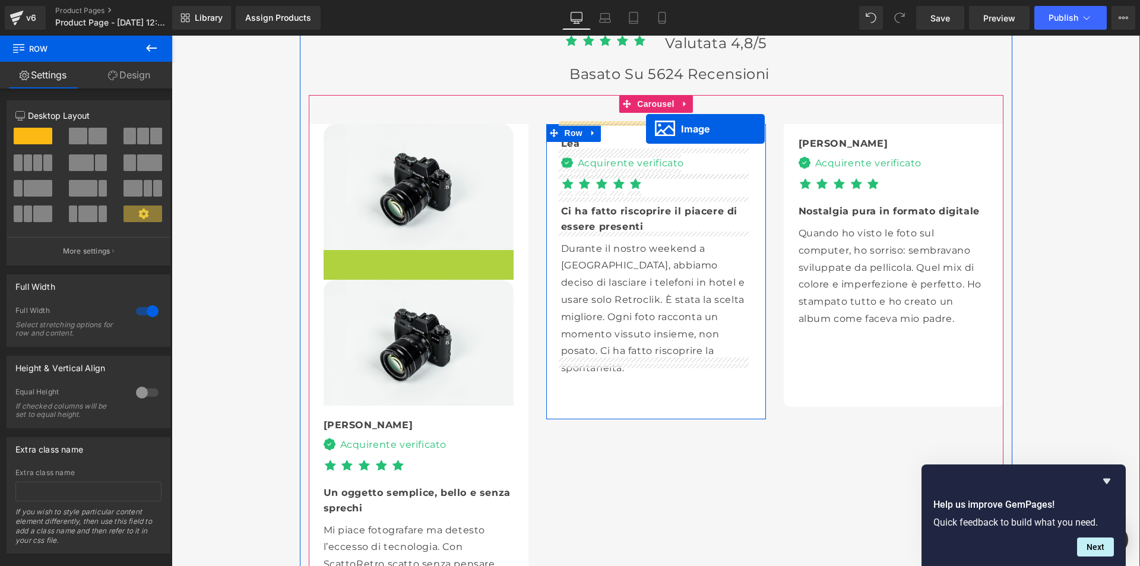
drag, startPoint x: 395, startPoint y: 310, endPoint x: 646, endPoint y: 129, distance: 309.7
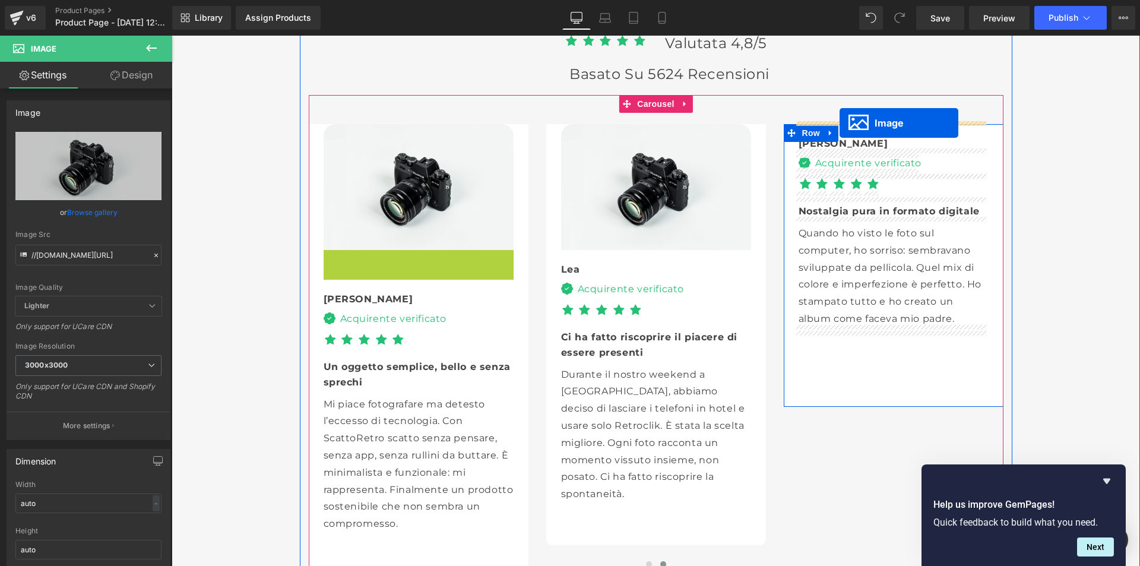
drag, startPoint x: 395, startPoint y: 310, endPoint x: 840, endPoint y: 123, distance: 482.6
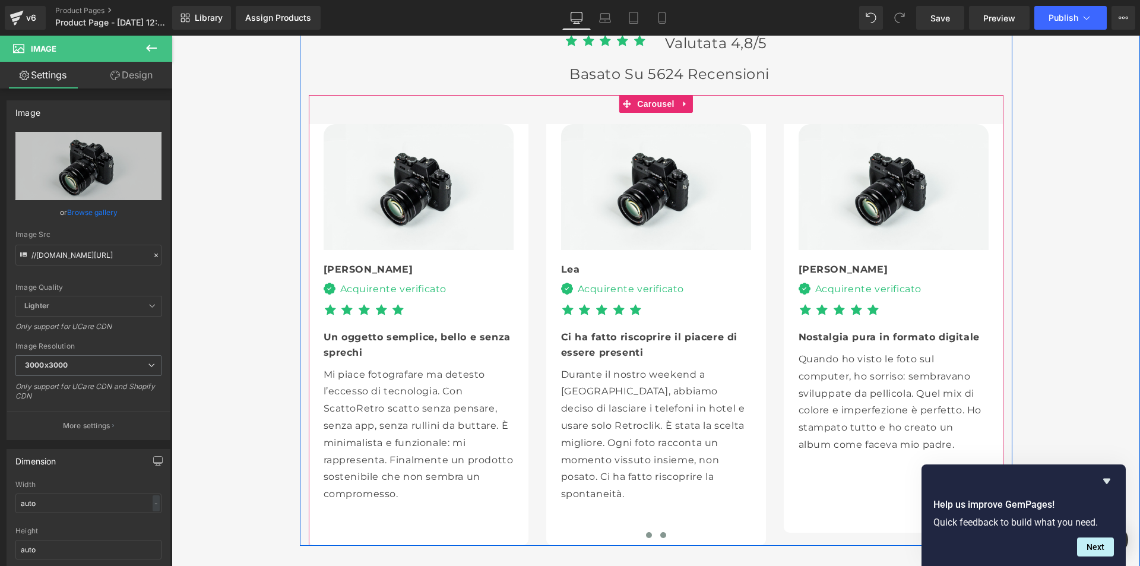
click at [646, 532] on span at bounding box center [649, 535] width 6 height 6
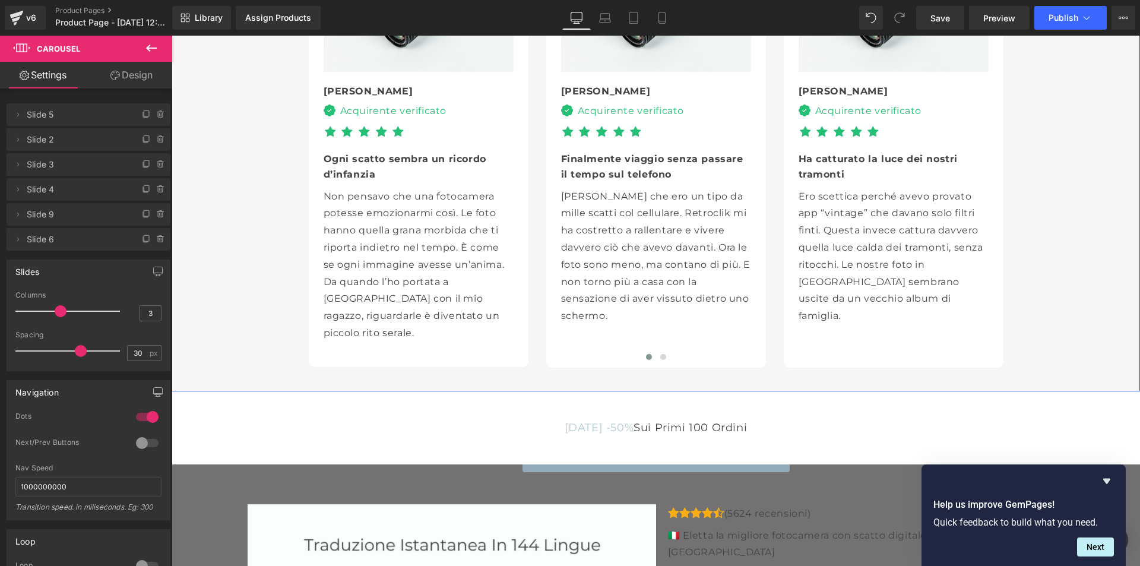
scroll to position [3233, 0]
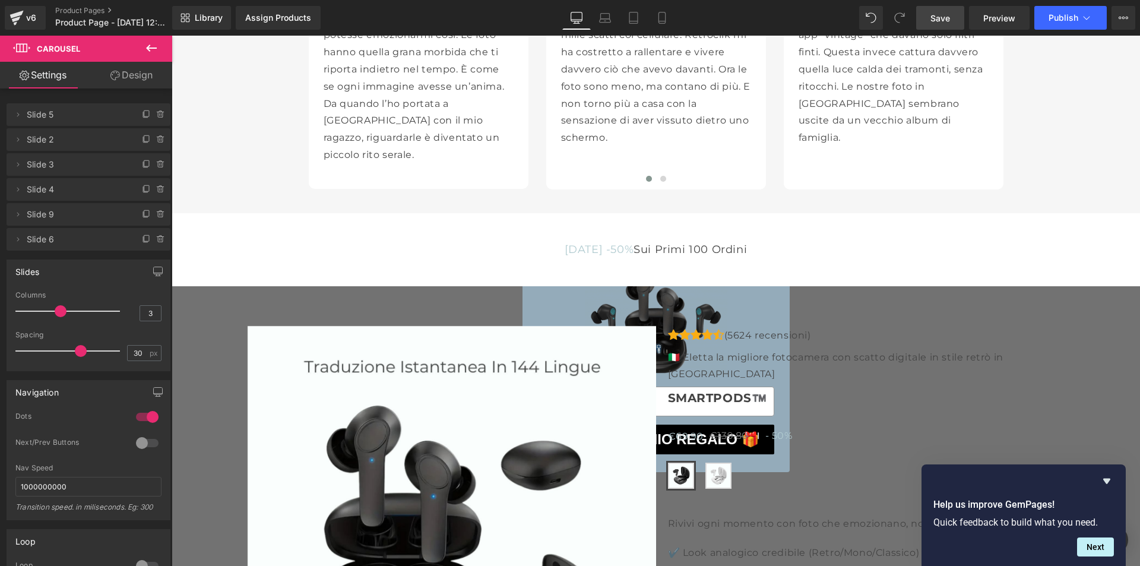
drag, startPoint x: 940, startPoint y: 15, endPoint x: 682, endPoint y: 175, distance: 302.8
click at [940, 15] on span "Save" at bounding box center [941, 18] width 20 height 12
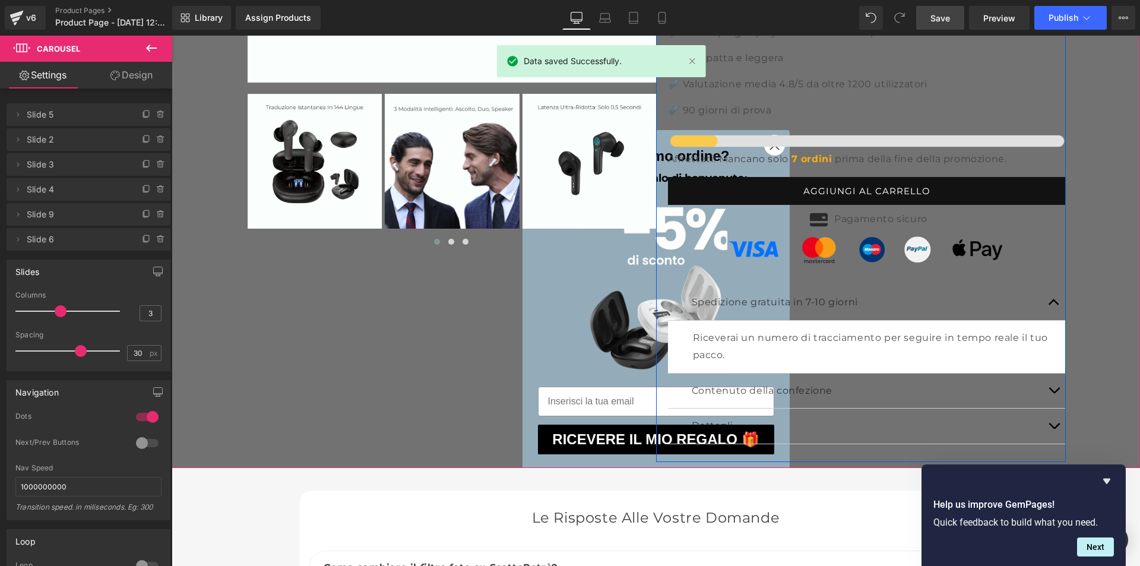
scroll to position [3946, 0]
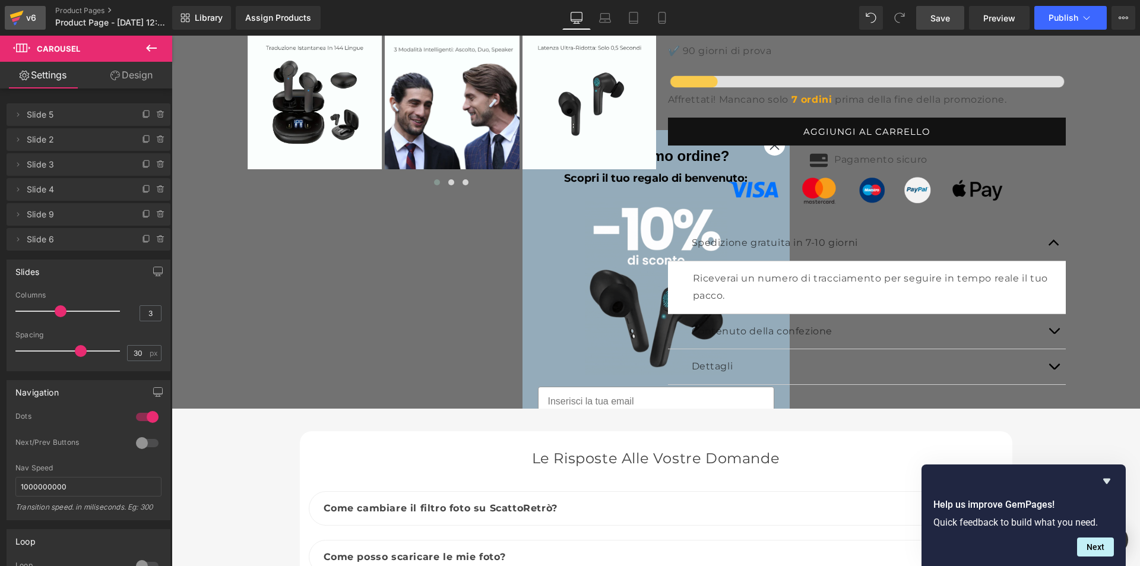
click at [18, 16] on icon at bounding box center [17, 18] width 14 height 30
